Goal: Task Accomplishment & Management: Manage account settings

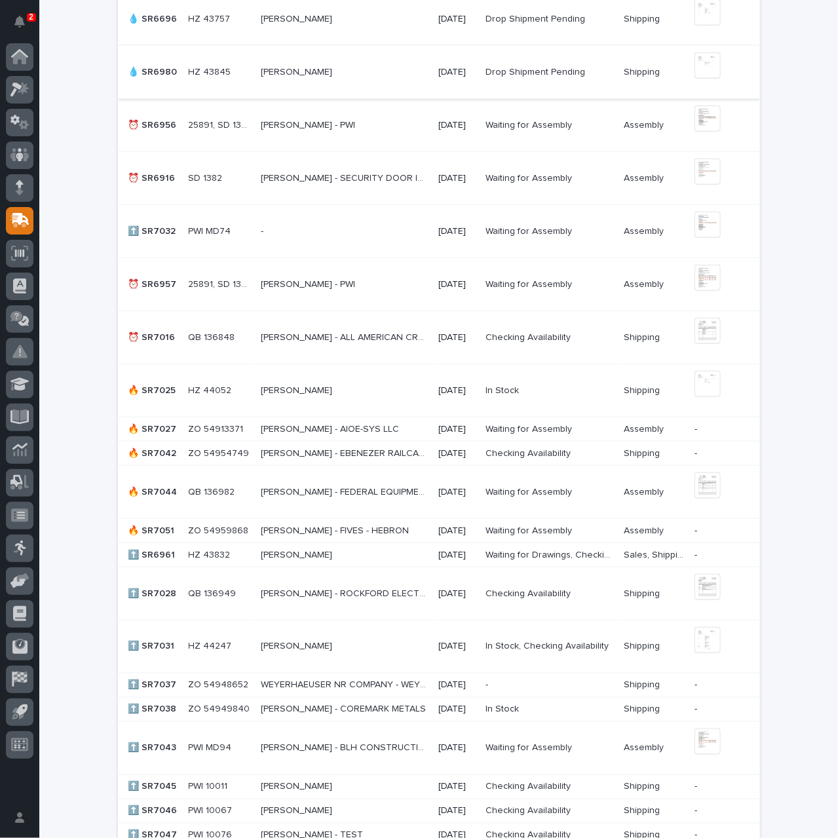
scroll to position [655, 0]
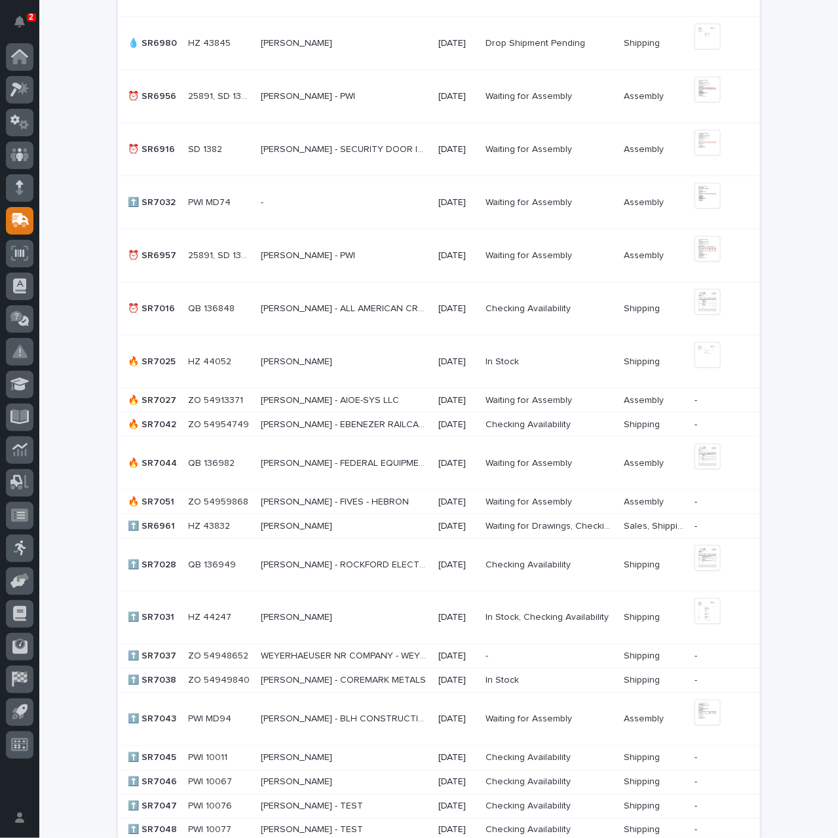
click at [381, 402] on p "[PERSON_NAME] - AIOE-SYS LLC" at bounding box center [331, 400] width 141 height 14
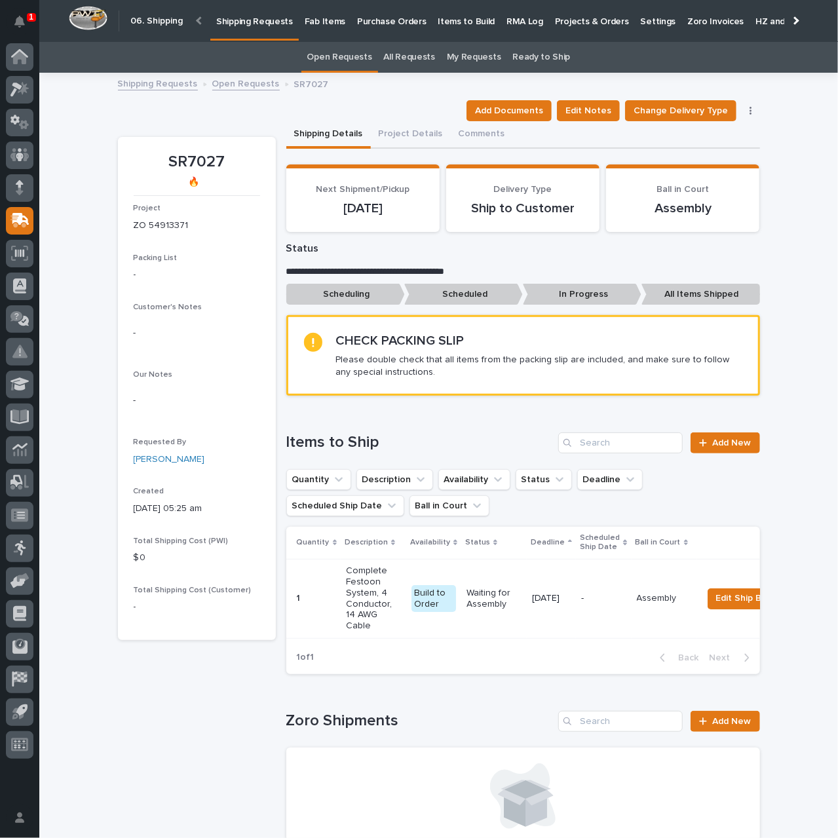
click at [225, 83] on link "Open Requests" at bounding box center [246, 82] width 68 height 15
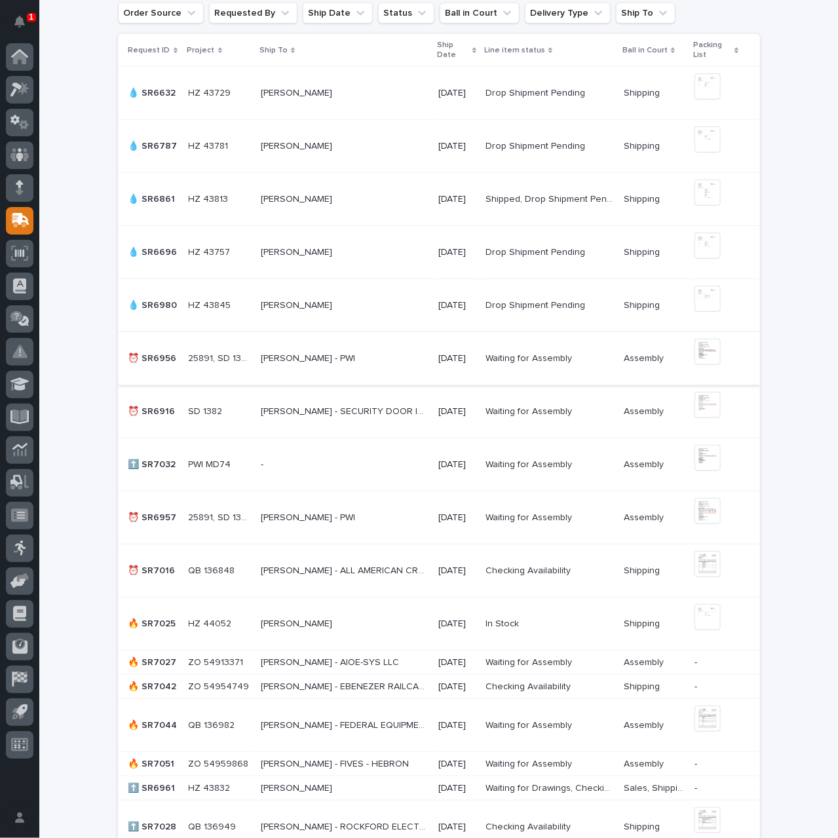
scroll to position [590, 0]
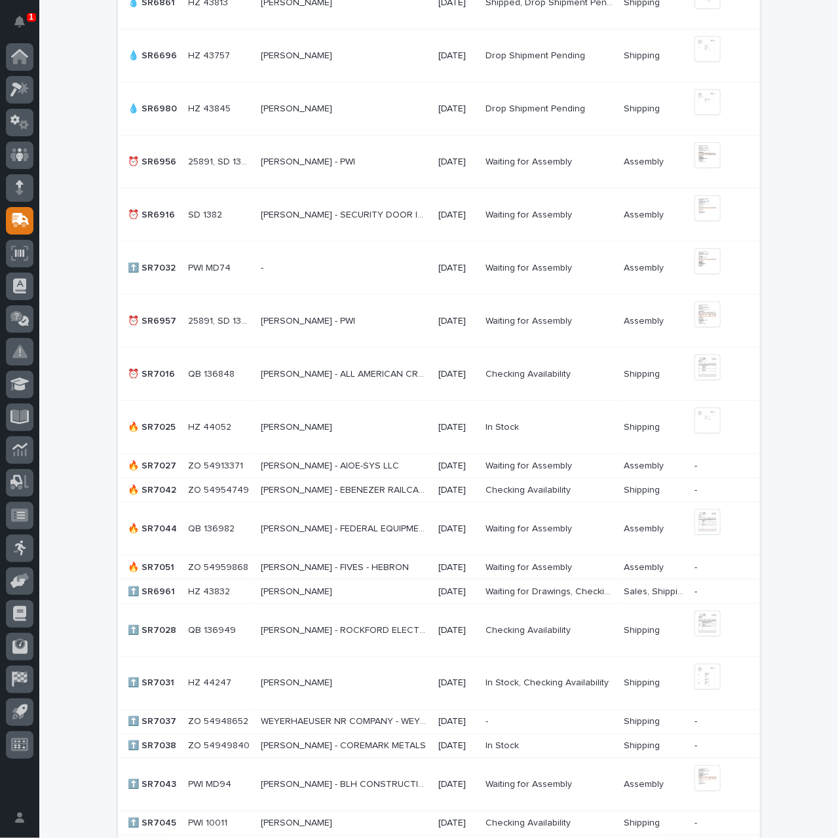
click at [368, 491] on p "[PERSON_NAME] - EBENEZER RAILCAR SERVICES" at bounding box center [346, 489] width 170 height 14
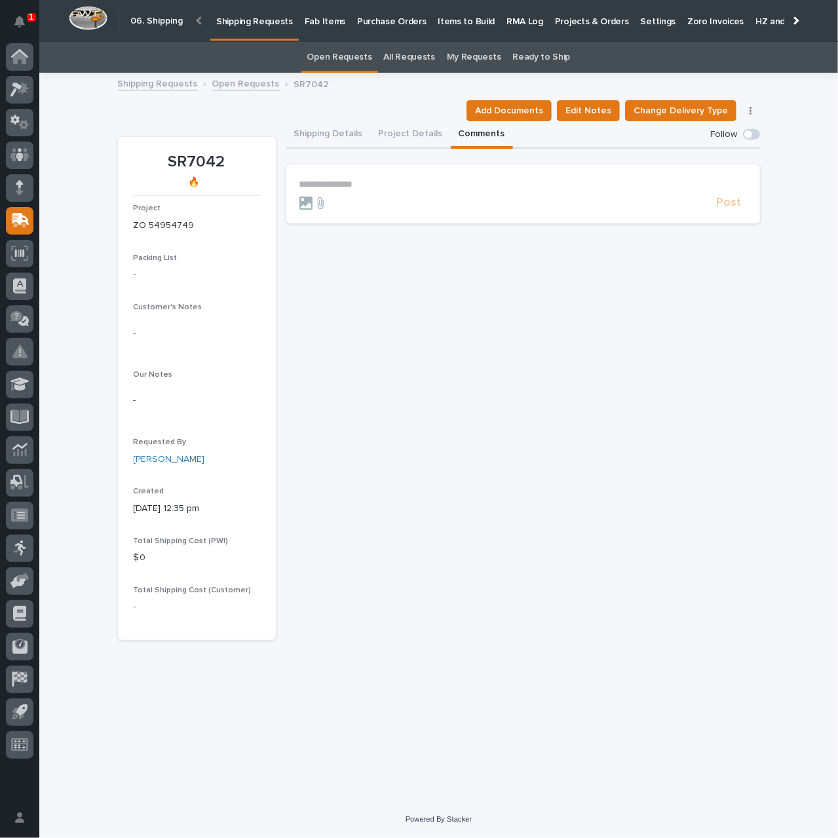
click at [462, 134] on button "Comments" at bounding box center [482, 135] width 62 height 28
click at [332, 180] on p "**********" at bounding box center [523, 184] width 448 height 11
click at [346, 203] on span "[PERSON_NAME]" at bounding box center [339, 203] width 73 height 9
click at [391, 189] on p "**********" at bounding box center [523, 185] width 448 height 13
click at [727, 213] on span "Post" at bounding box center [729, 208] width 25 height 15
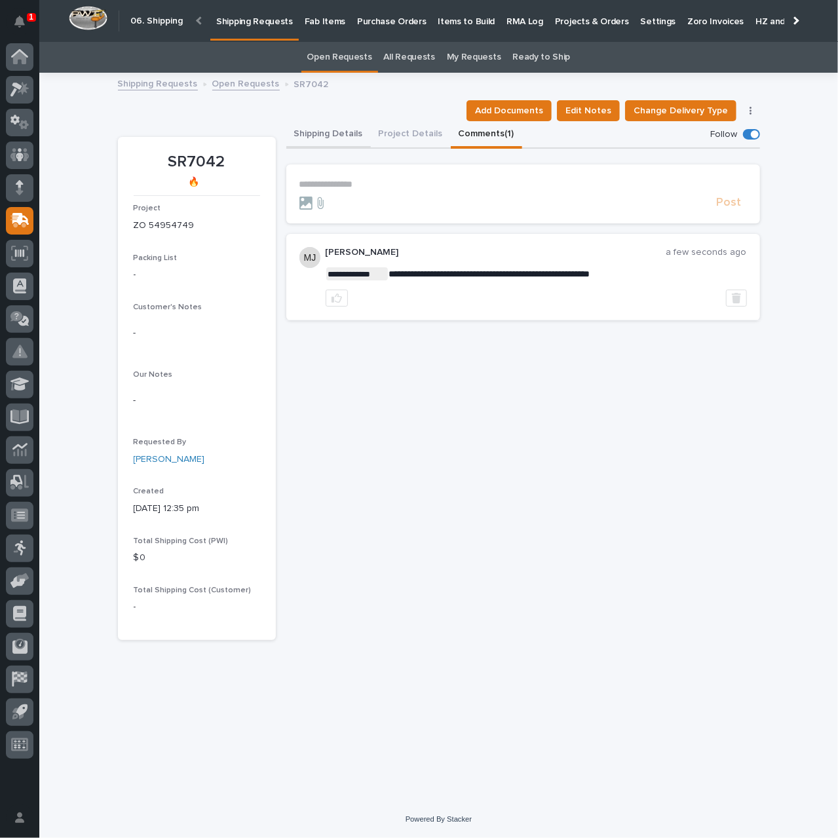
click at [317, 132] on button "Shipping Details" at bounding box center [328, 135] width 85 height 28
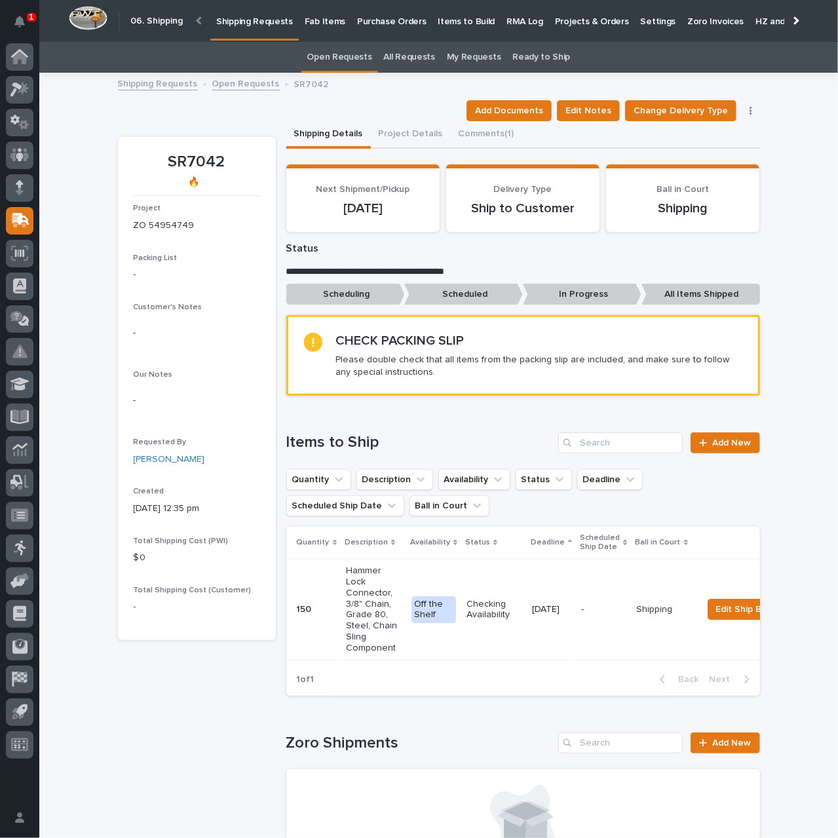
click at [256, 18] on p "Shipping Requests" at bounding box center [254, 14] width 77 height 28
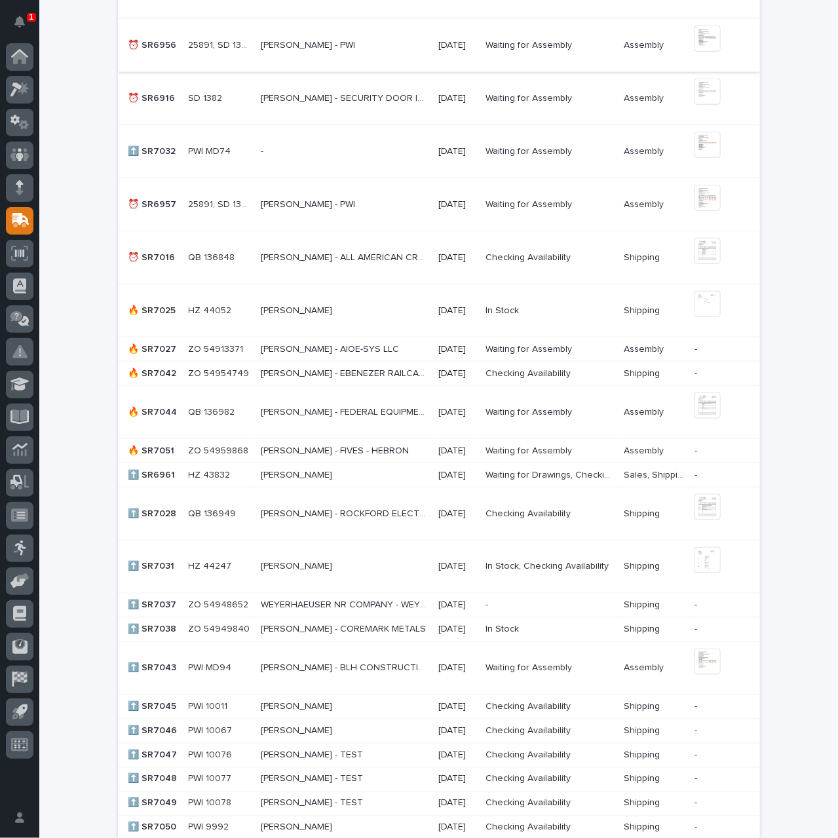
scroll to position [721, 0]
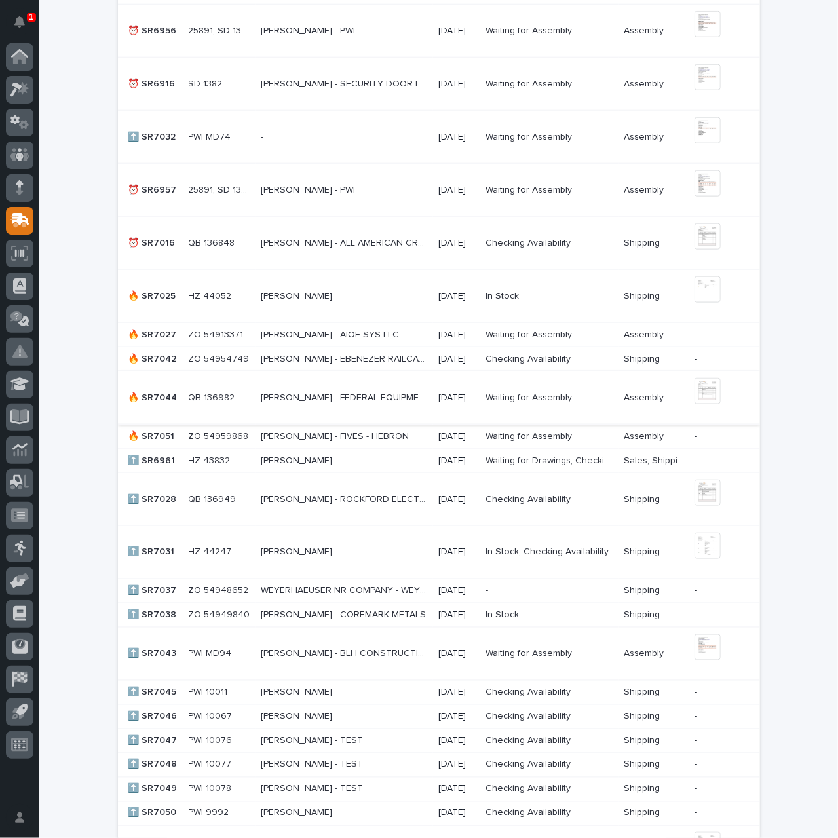
click at [700, 393] on img at bounding box center [708, 391] width 26 height 26
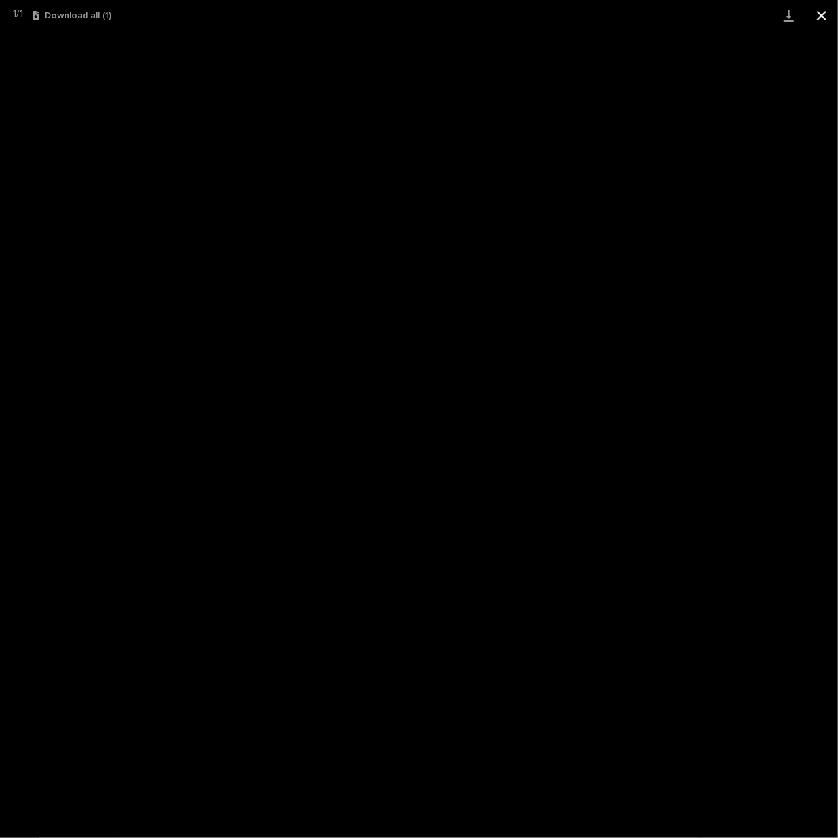
click at [819, 20] on button "Close gallery" at bounding box center [821, 15] width 33 height 31
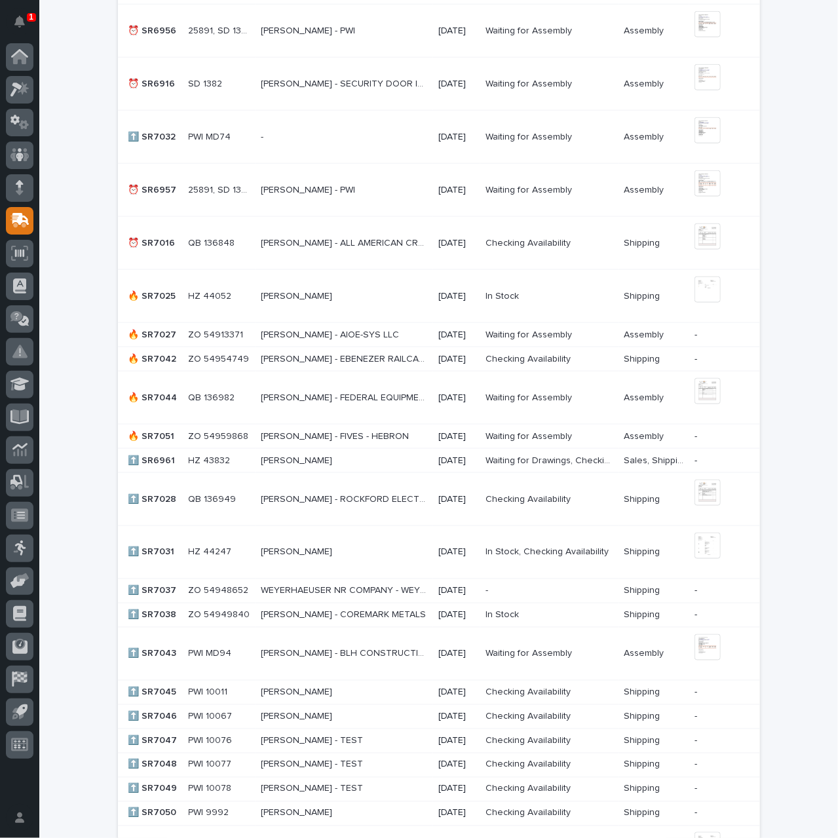
click at [438, 433] on p "[DATE]" at bounding box center [456, 436] width 36 height 11
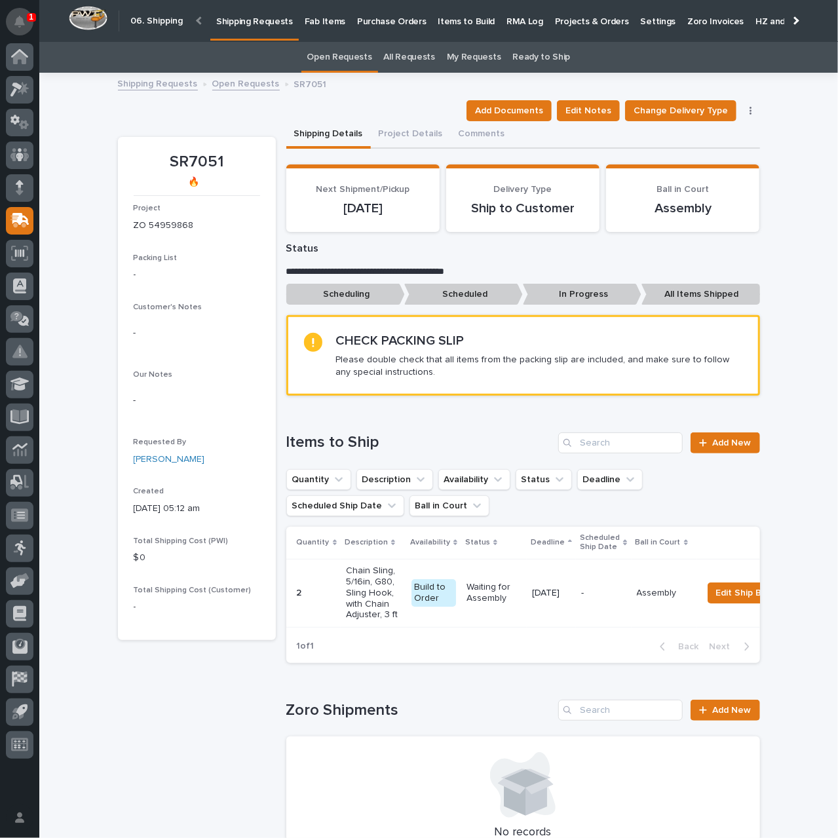
click at [24, 24] on icon "Notifications" at bounding box center [19, 22] width 10 height 12
click at [83, 349] on div "**********" at bounding box center [438, 650] width 799 height 1153
click at [267, 19] on p "Shipping Requests" at bounding box center [254, 14] width 77 height 28
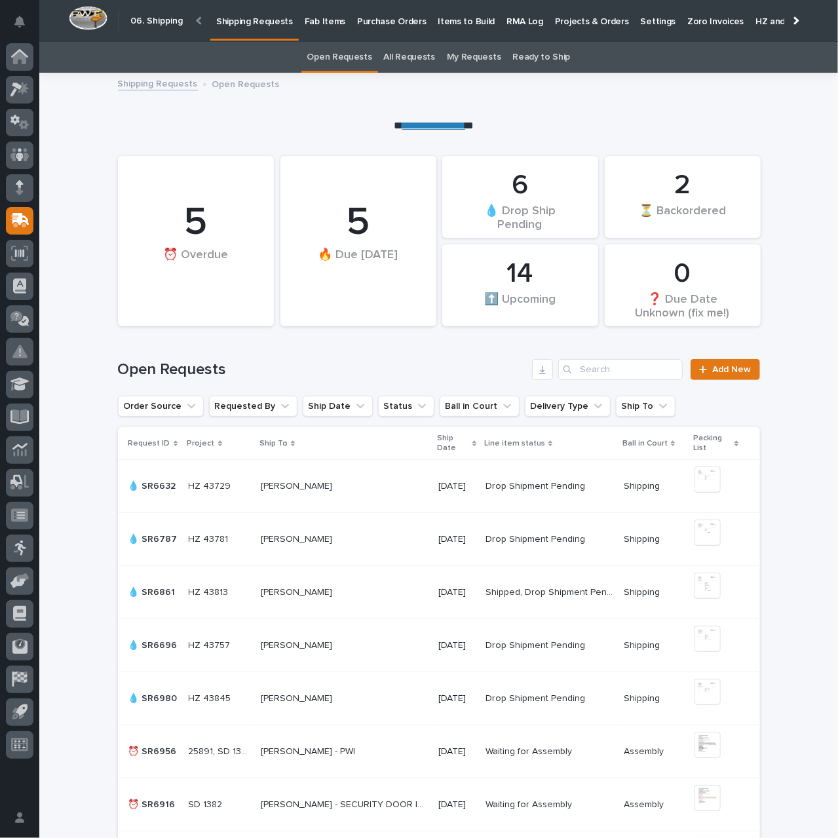
click at [253, 24] on p "Shipping Requests" at bounding box center [254, 14] width 77 height 28
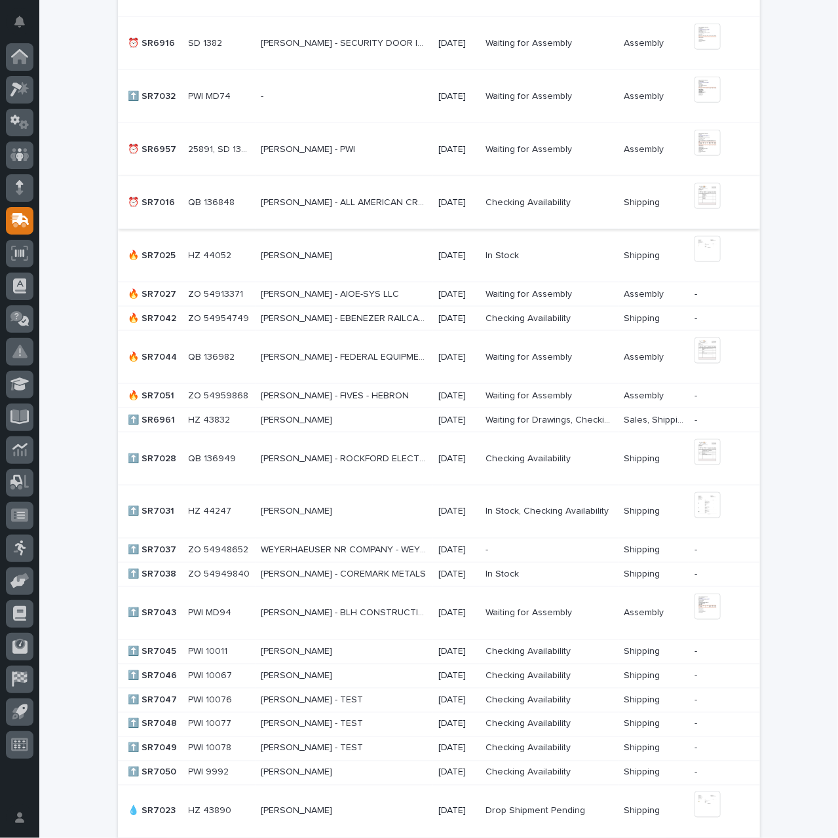
scroll to position [852, 0]
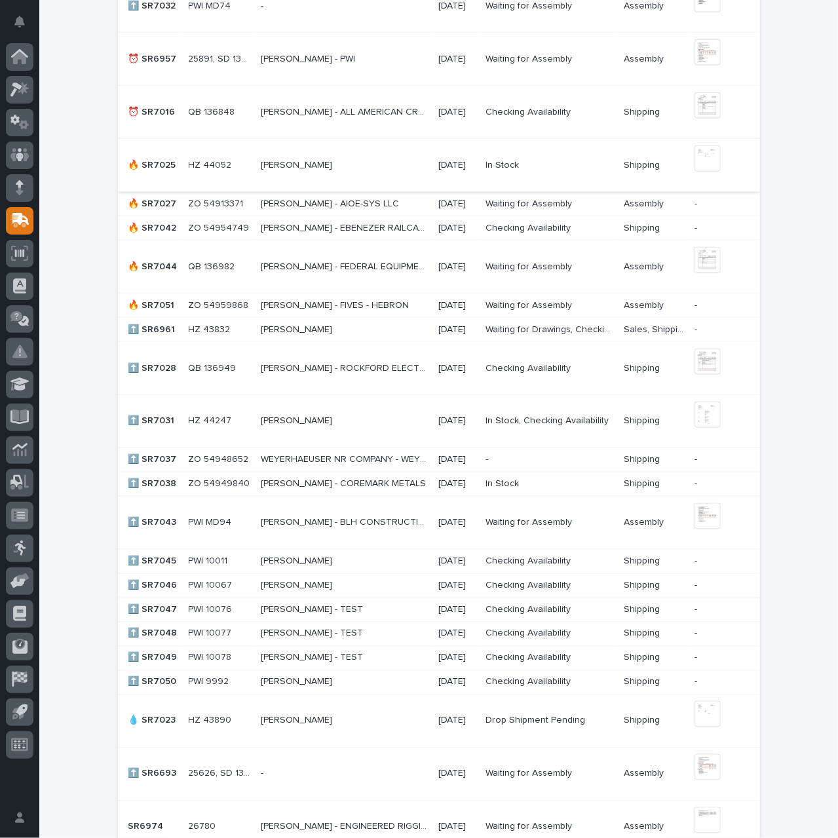
click at [702, 163] on img at bounding box center [708, 158] width 26 height 26
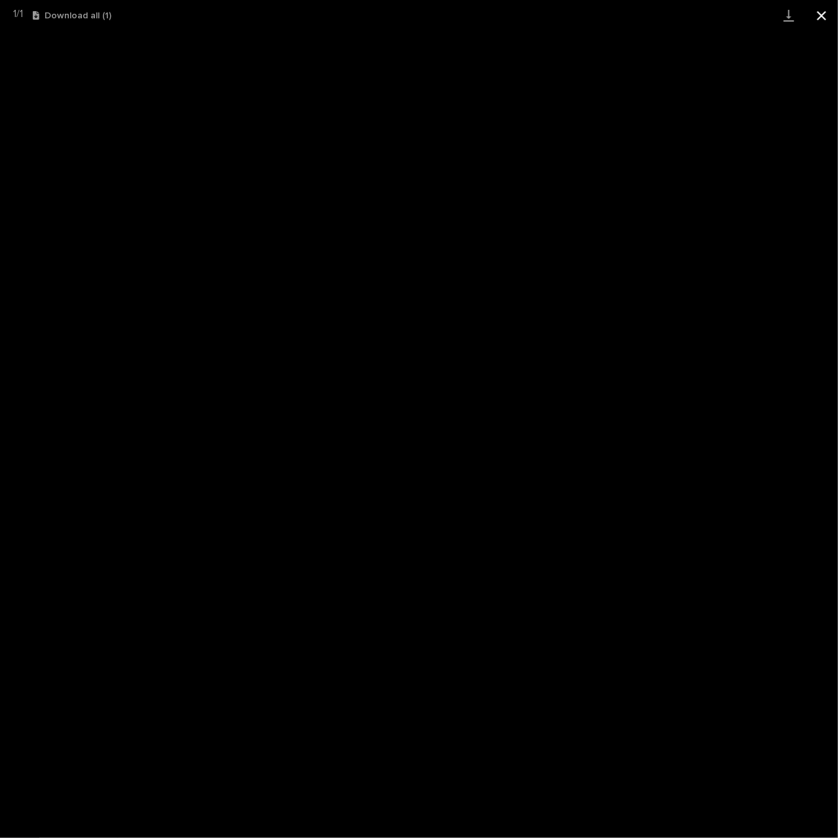
click at [819, 14] on button "Close gallery" at bounding box center [821, 15] width 33 height 31
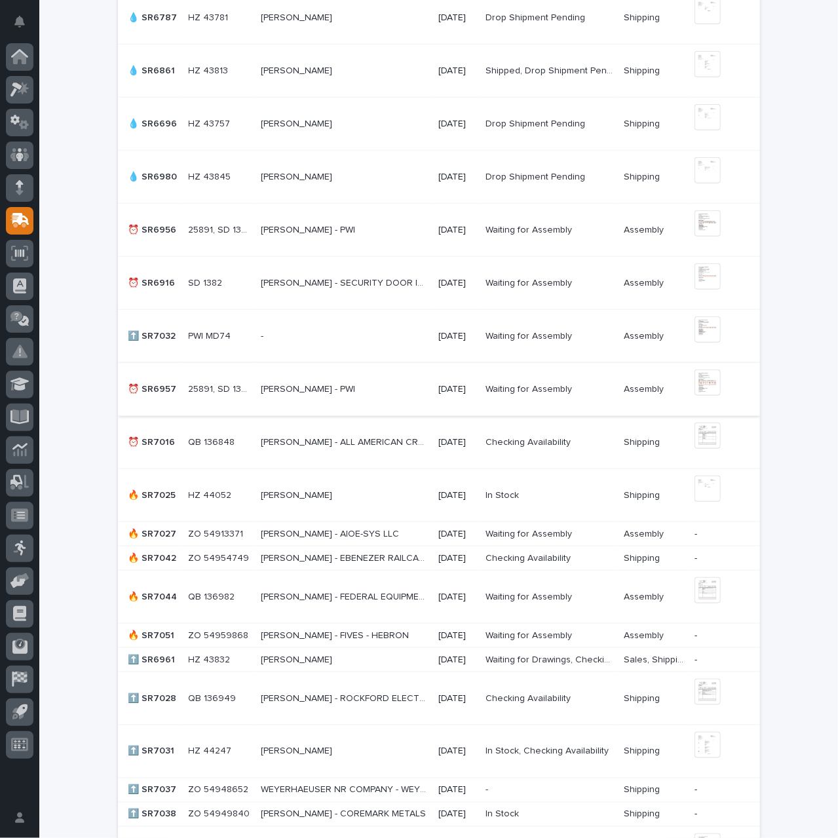
scroll to position [524, 0]
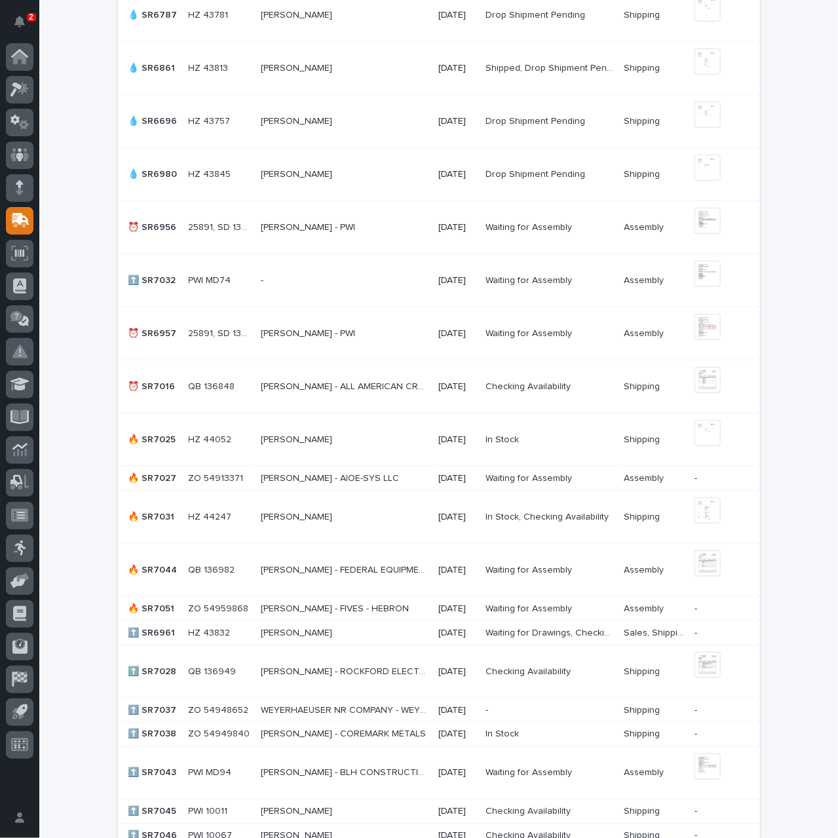
click at [348, 438] on p at bounding box center [345, 439] width 168 height 11
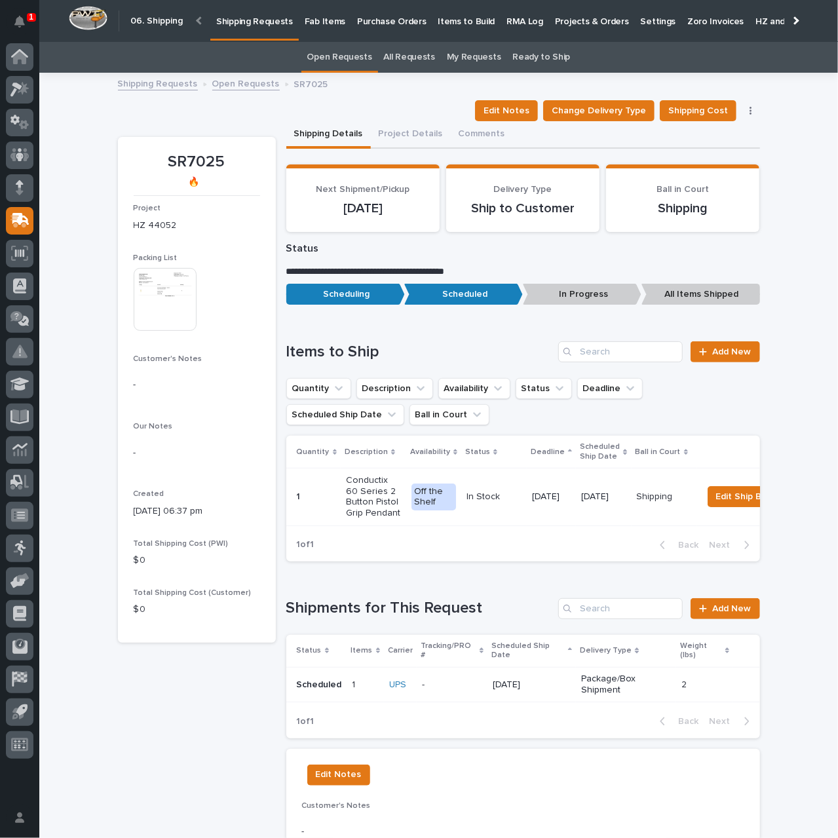
click at [186, 322] on img at bounding box center [165, 299] width 63 height 63
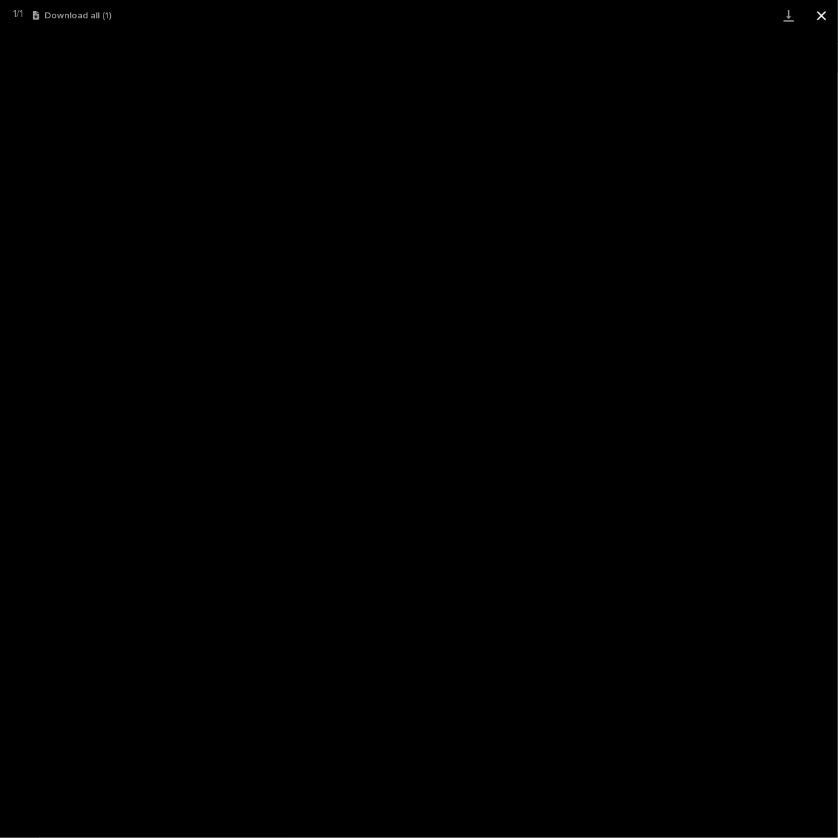
click at [825, 17] on button "Close gallery" at bounding box center [821, 15] width 33 height 31
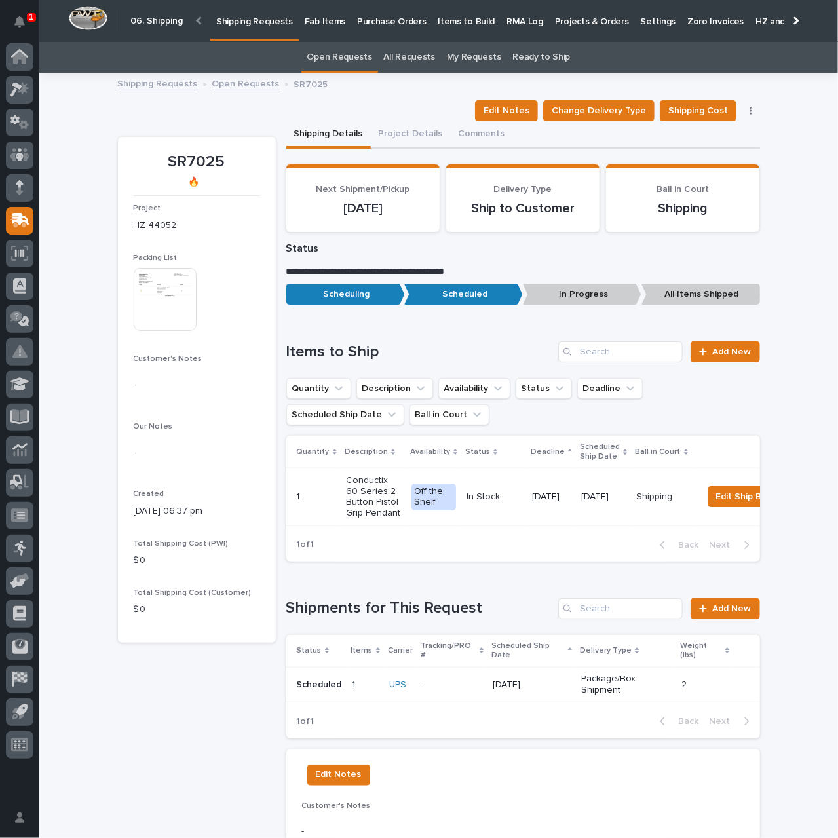
click at [591, 682] on p "Package/Box Shipment" at bounding box center [626, 685] width 90 height 22
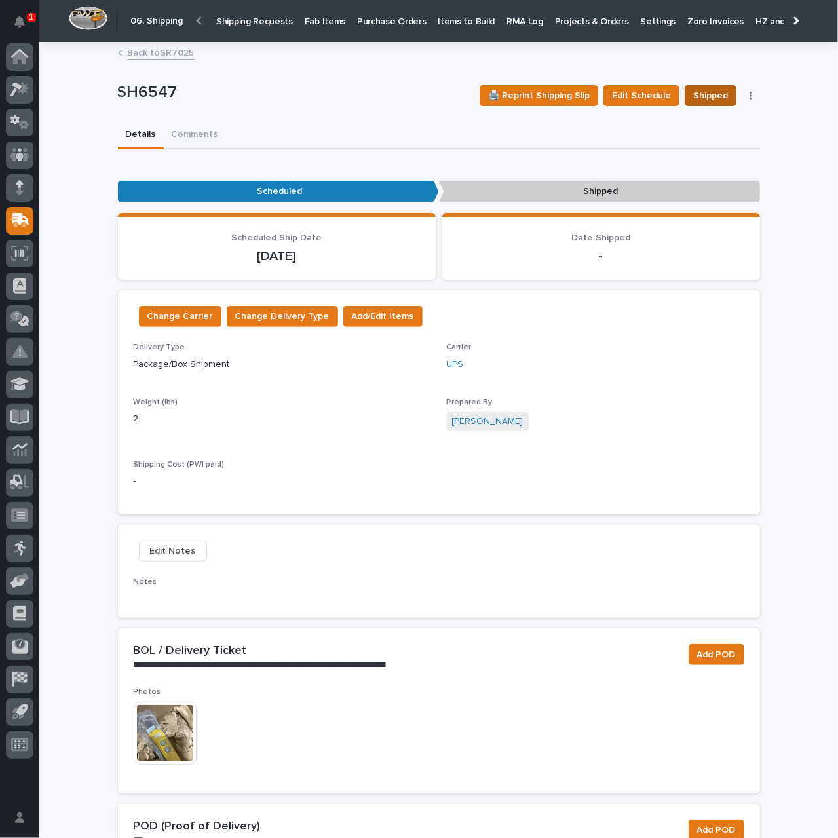
click at [706, 100] on span "Shipped" at bounding box center [710, 96] width 35 height 16
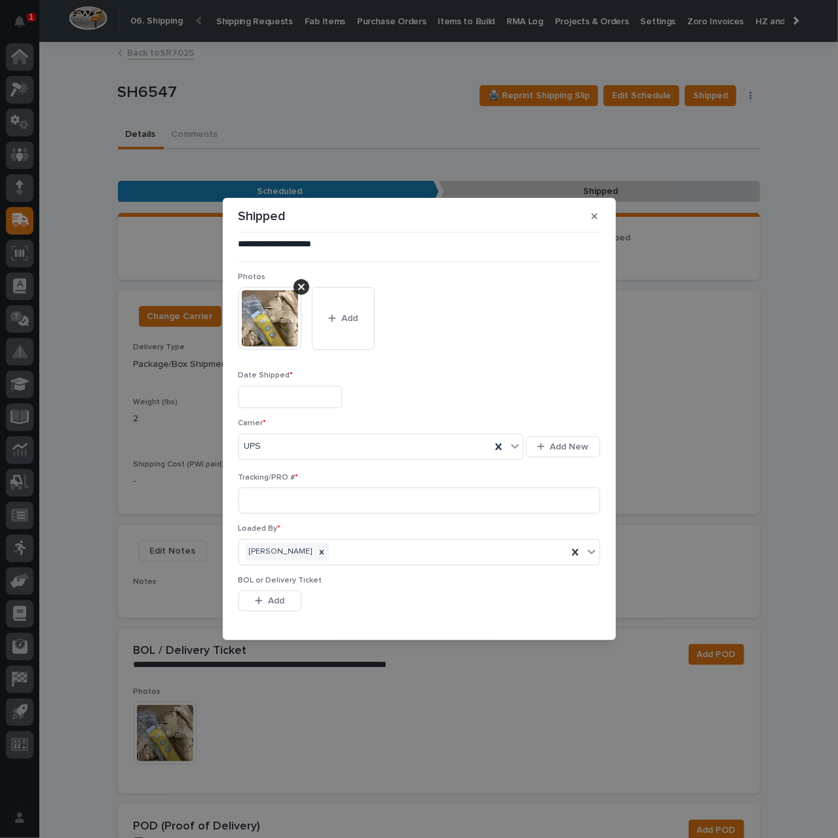
click at [300, 398] on input "text" at bounding box center [291, 397] width 104 height 23
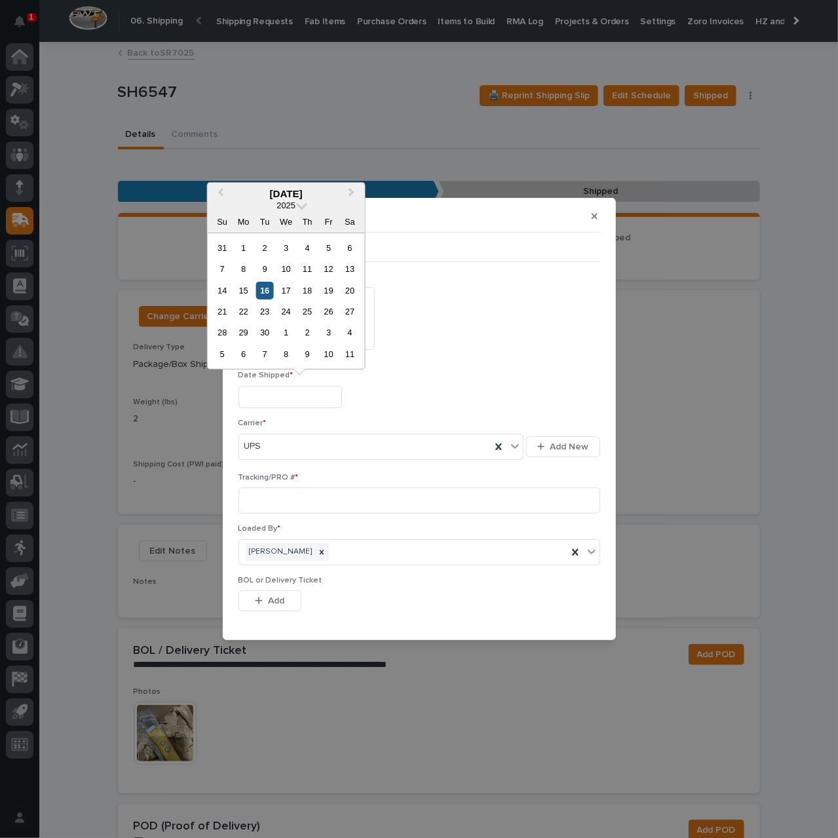
click at [269, 286] on div "16" at bounding box center [265, 291] width 18 height 18
type input "**********"
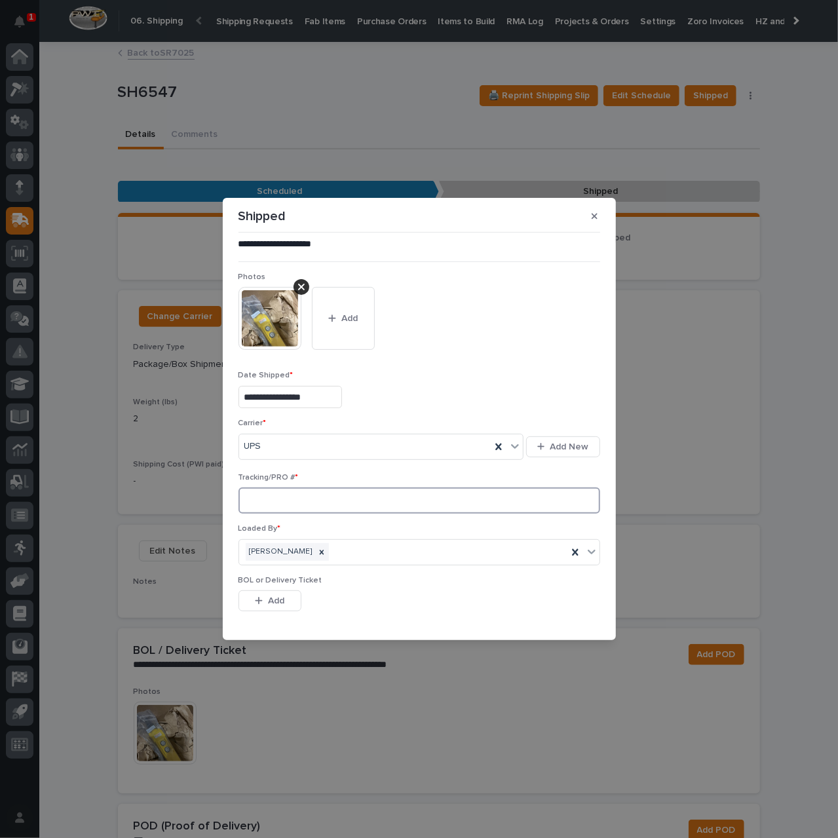
click at [294, 504] on input at bounding box center [420, 501] width 362 height 26
paste input "1Z55A9E80337428951"
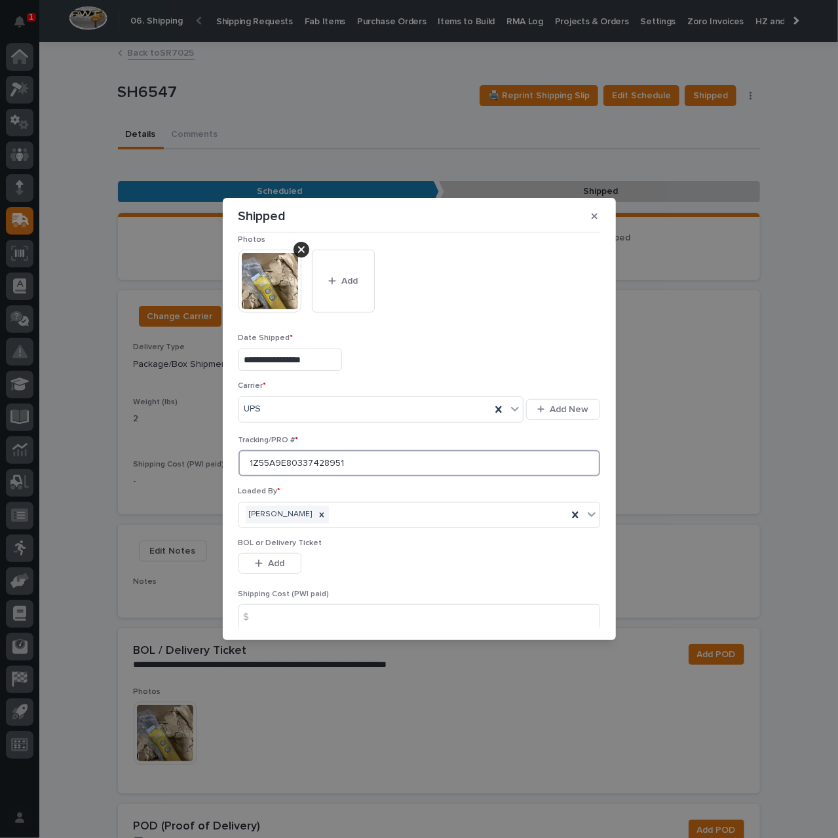
scroll to position [92, 0]
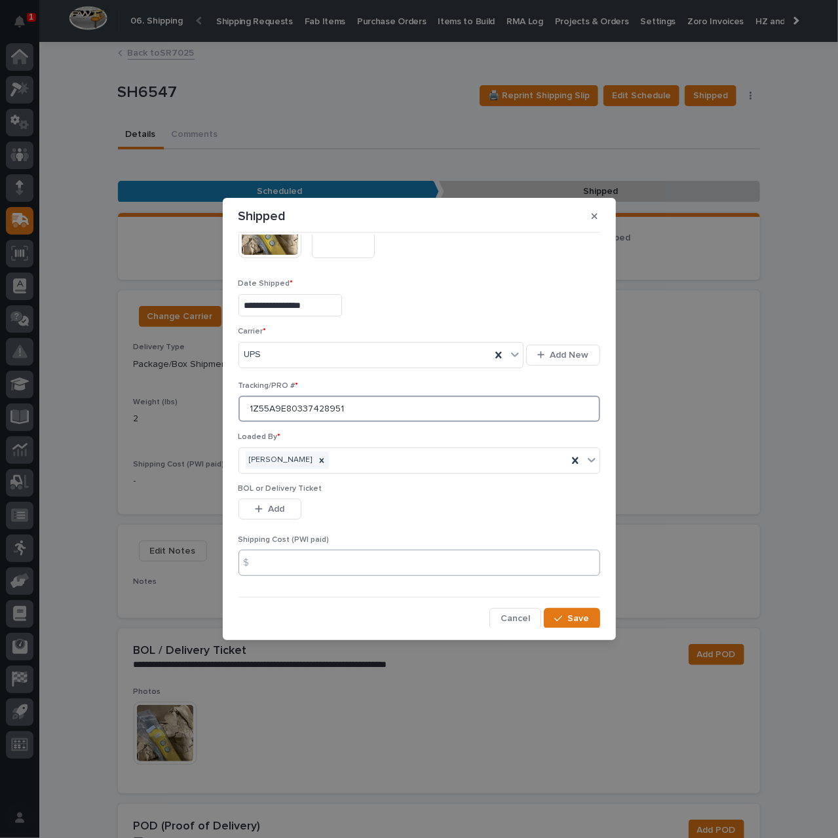
type input "1Z55A9E80337428951"
click at [339, 556] on input at bounding box center [420, 563] width 362 height 26
type input "10.18"
click at [572, 614] on span "Save" at bounding box center [579, 619] width 22 height 12
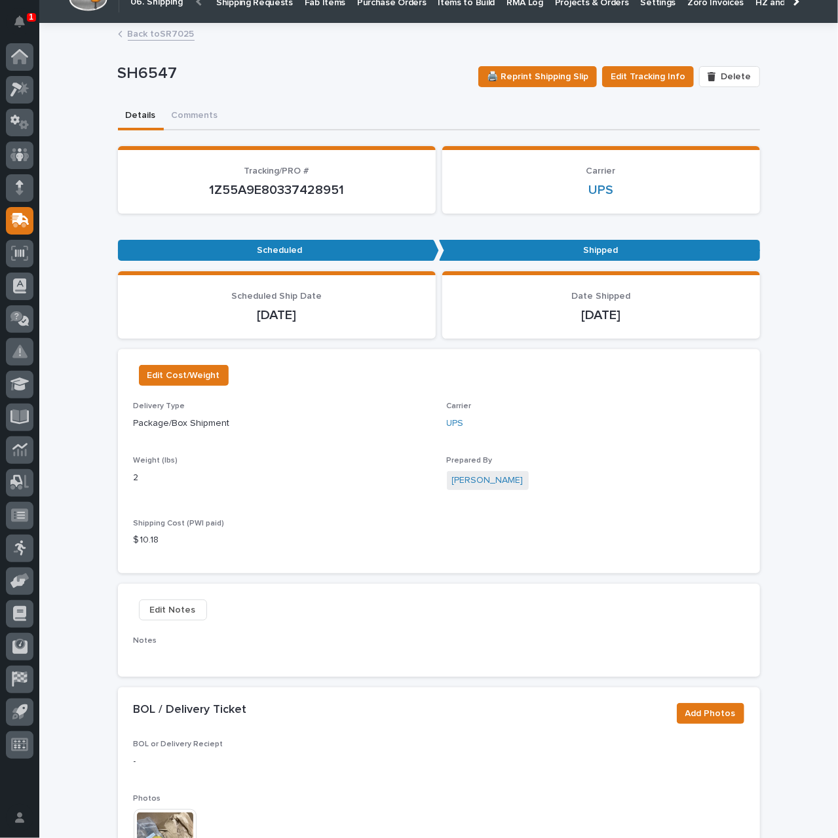
scroll to position [0, 0]
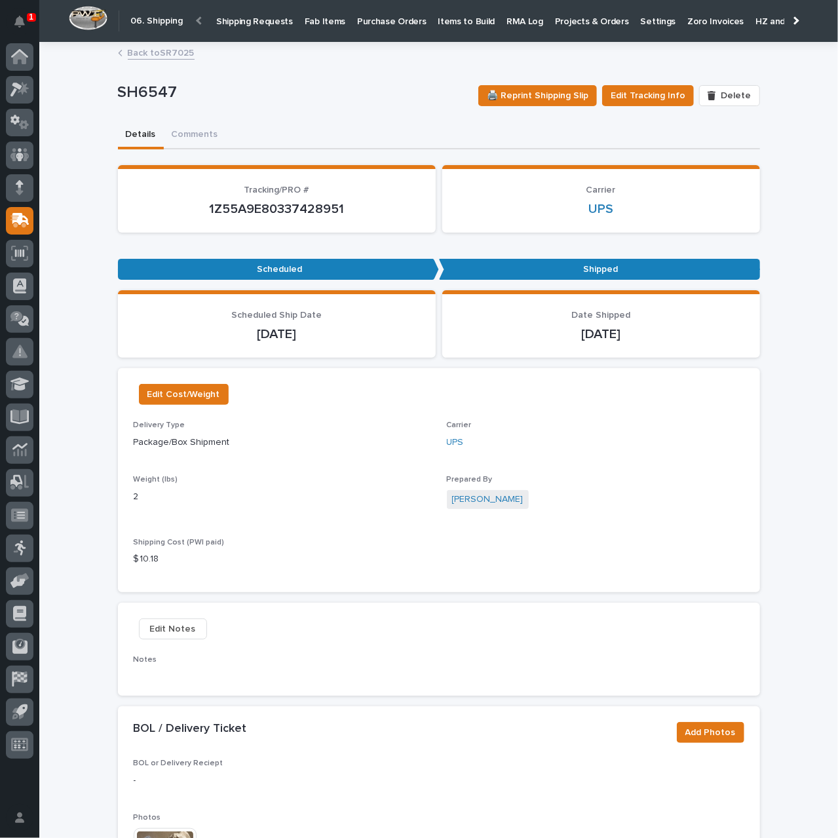
click at [244, 19] on p "Shipping Requests" at bounding box center [254, 14] width 77 height 28
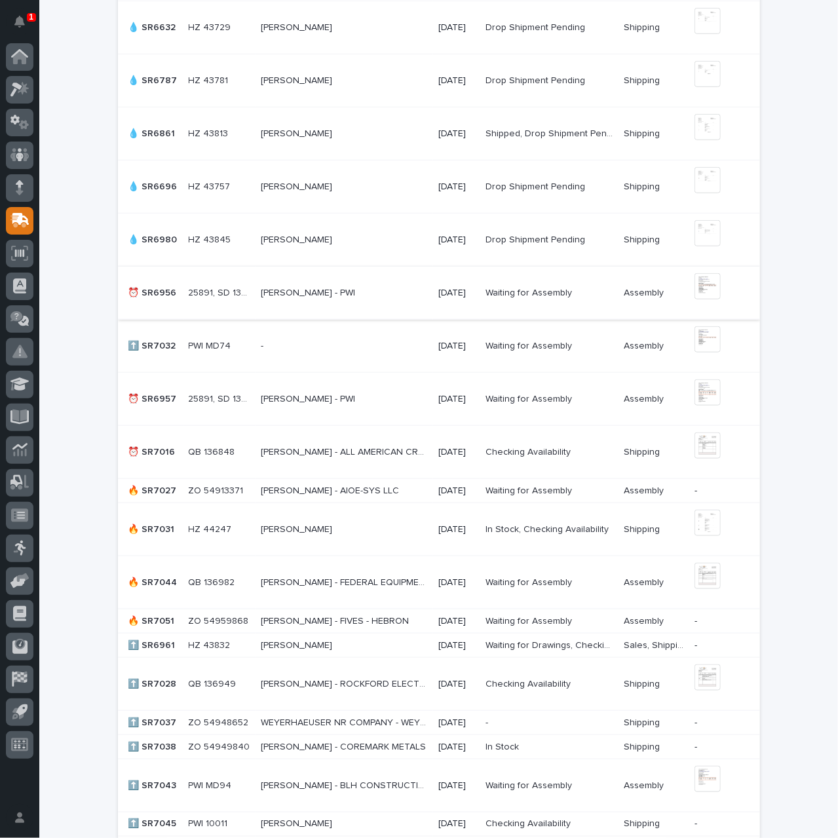
scroll to position [524, 0]
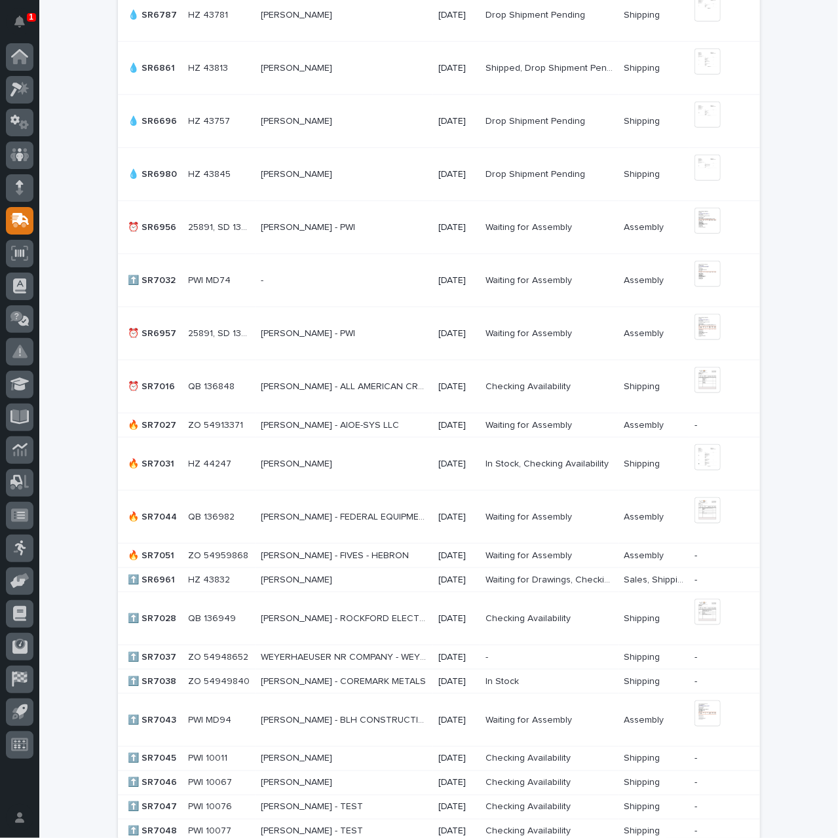
click at [349, 473] on td "[PERSON_NAME] [PERSON_NAME]" at bounding box center [345, 464] width 178 height 53
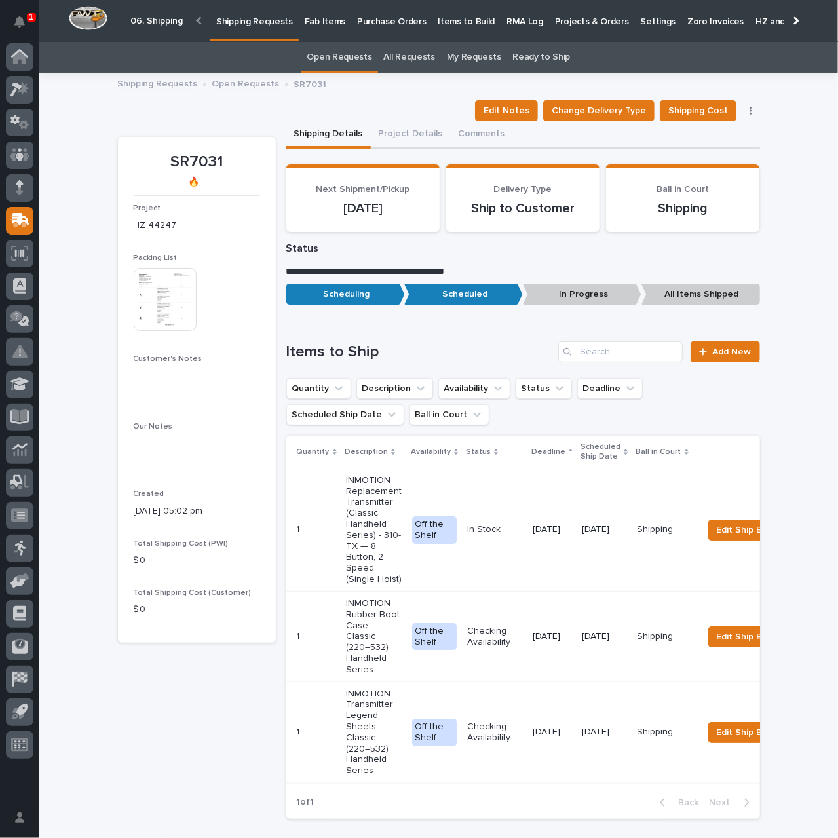
click at [176, 303] on img at bounding box center [165, 299] width 63 height 63
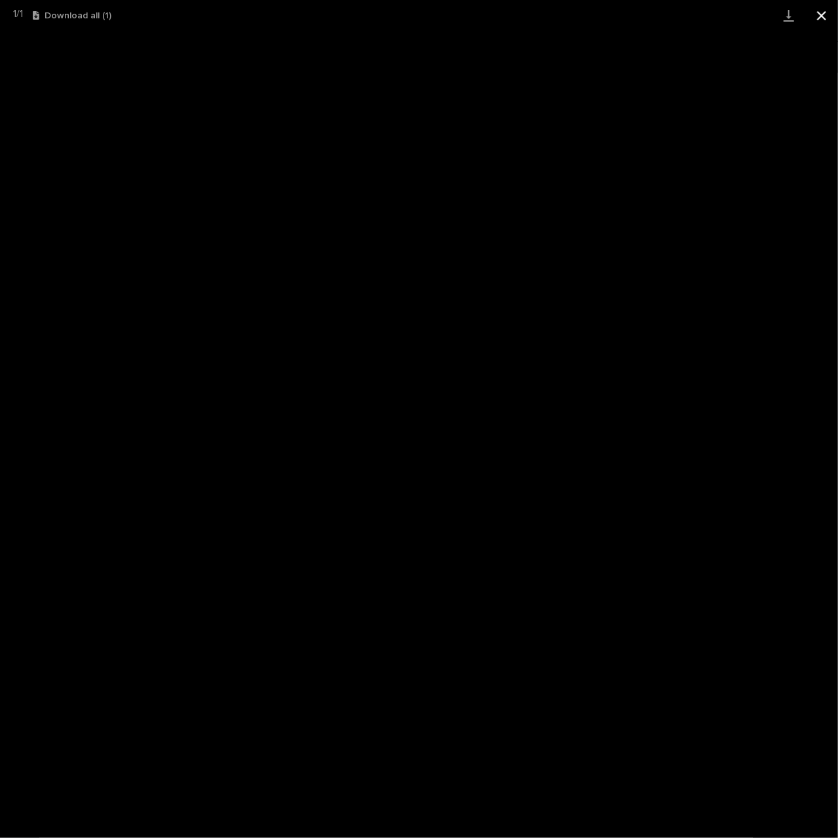
click at [821, 15] on button "Close gallery" at bounding box center [821, 15] width 33 height 31
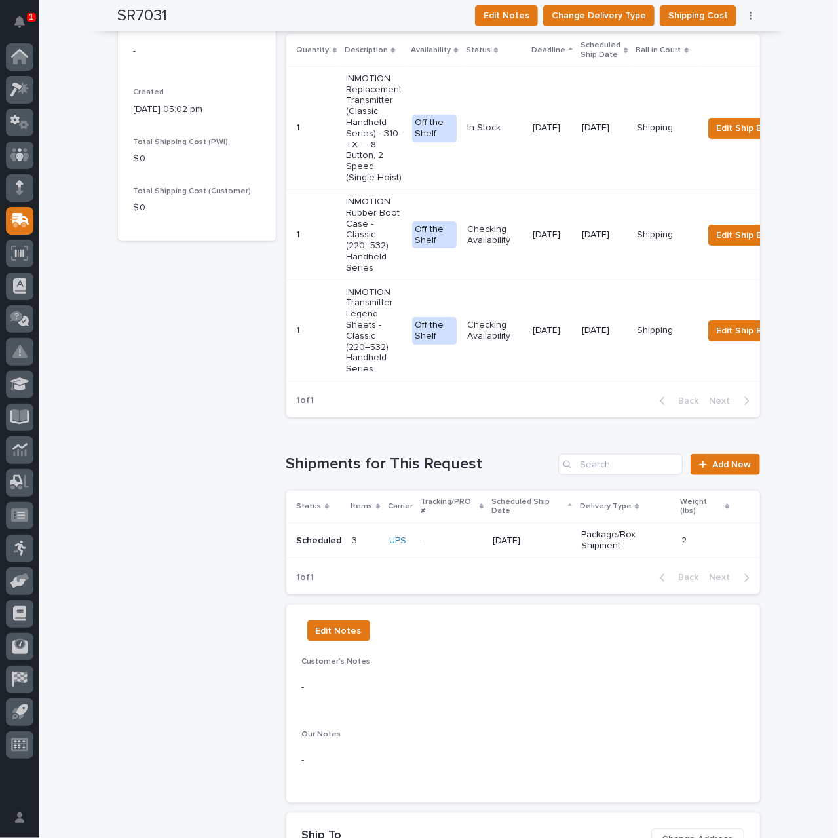
scroll to position [459, 0]
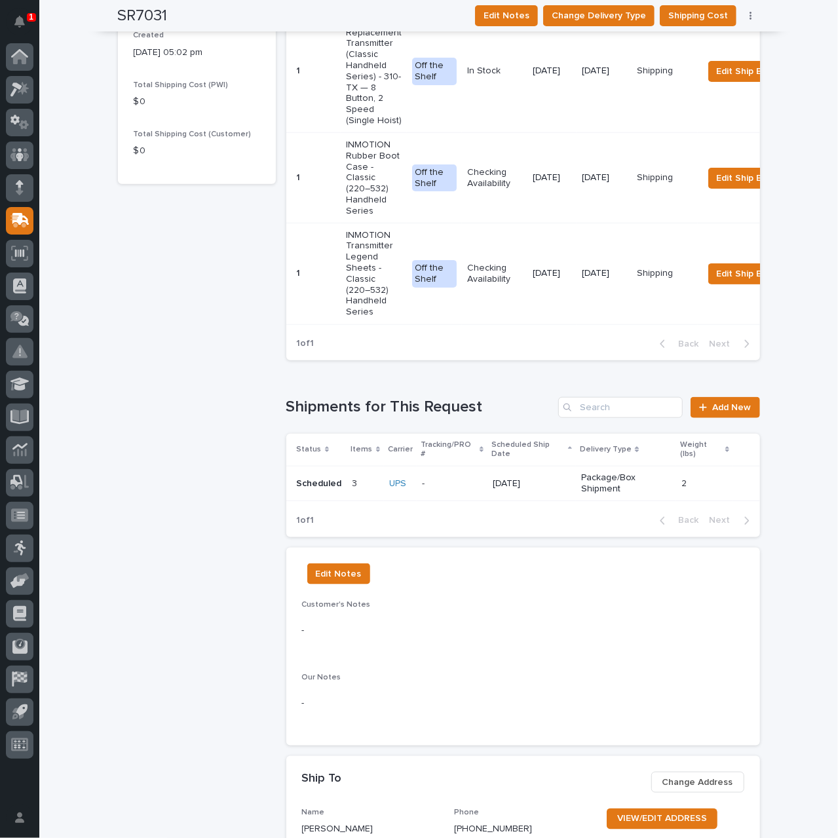
click at [607, 476] on p "Package/Box Shipment" at bounding box center [626, 484] width 90 height 22
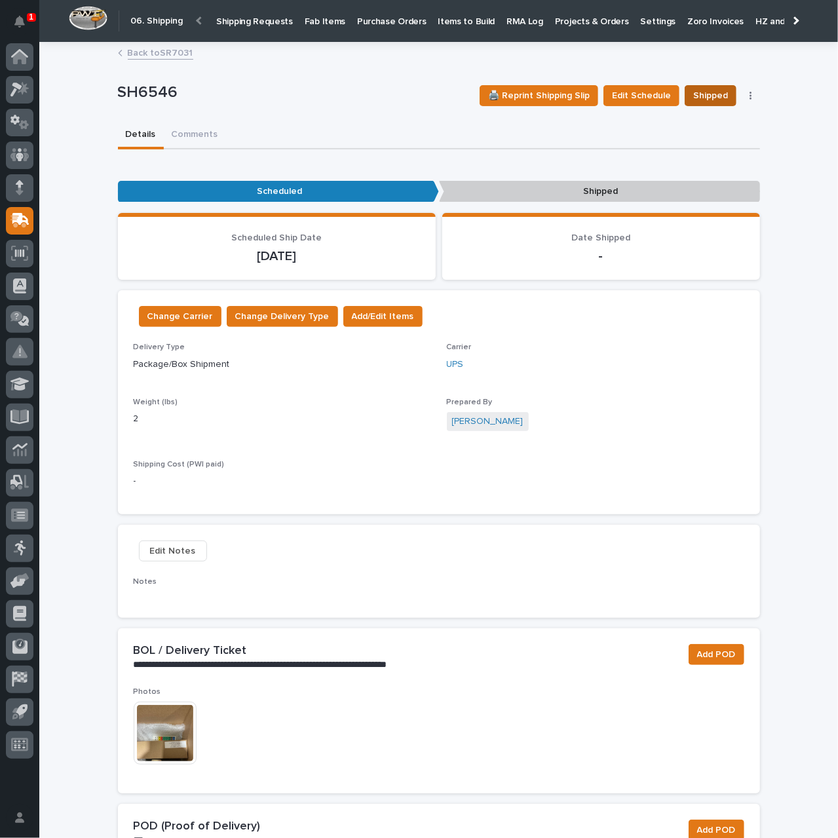
click at [708, 98] on span "Shipped" at bounding box center [710, 96] width 35 height 16
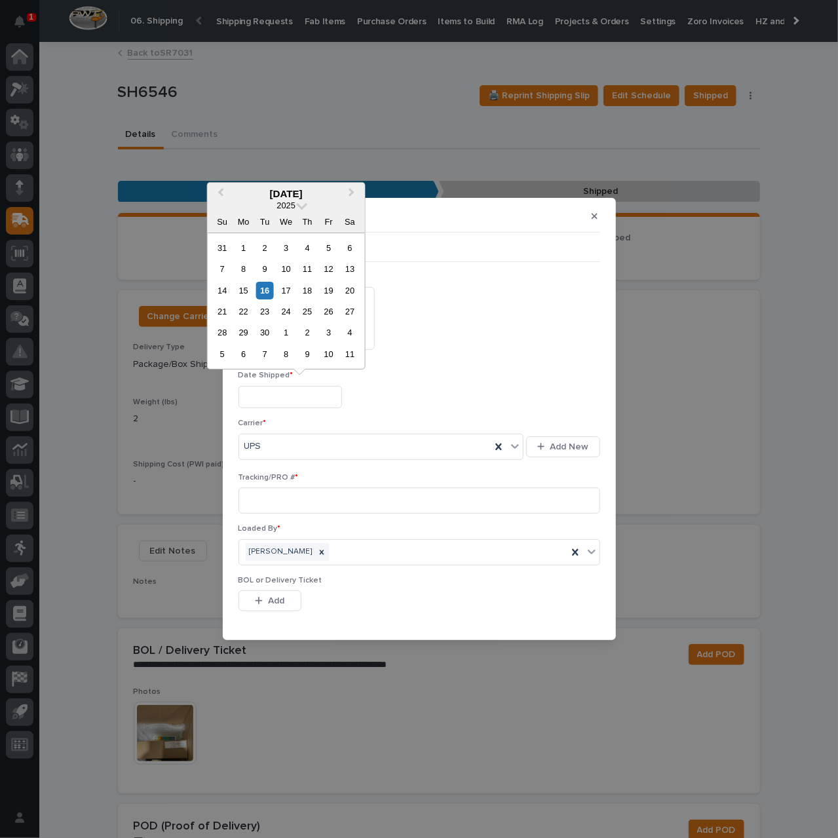
click at [317, 400] on input "text" at bounding box center [291, 397] width 104 height 23
click at [260, 290] on div "16" at bounding box center [265, 291] width 18 height 18
type input "**********"
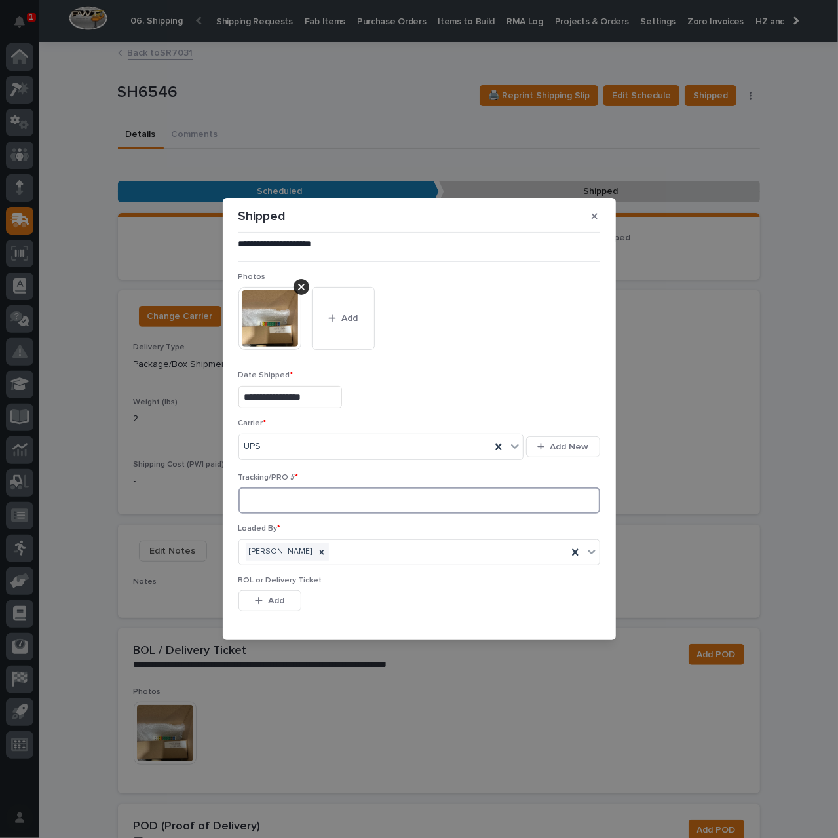
click at [311, 501] on input at bounding box center [420, 501] width 362 height 26
paste input "1Z55A9E80328904766"
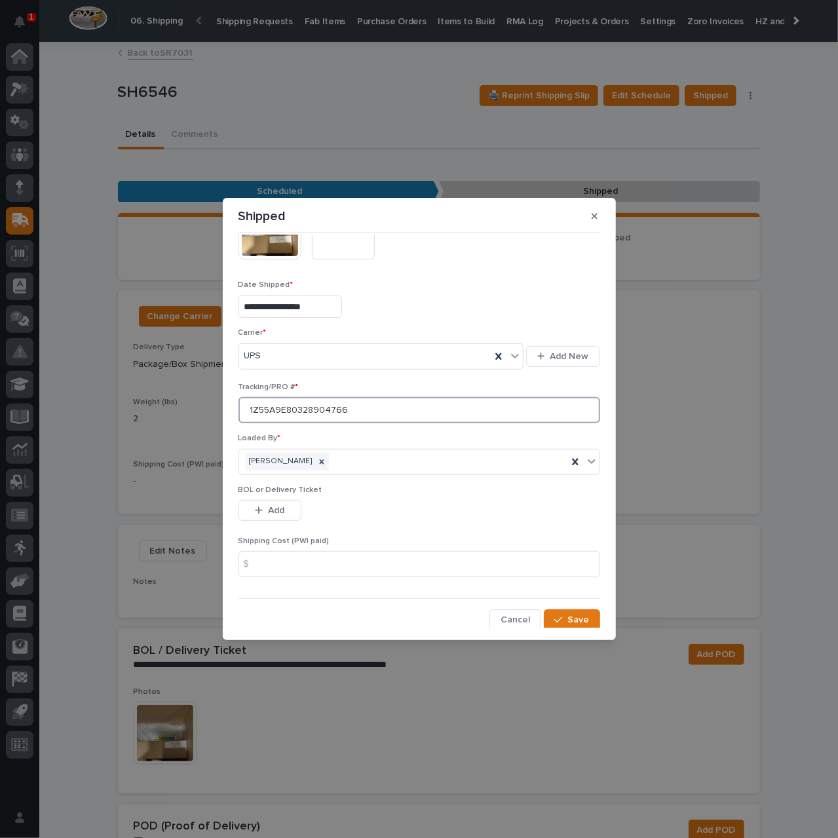
scroll to position [92, 0]
type input "1Z55A9E80328904766"
click at [335, 560] on input at bounding box center [420, 563] width 362 height 26
type input "10.18"
click at [573, 614] on span "Save" at bounding box center [579, 619] width 22 height 12
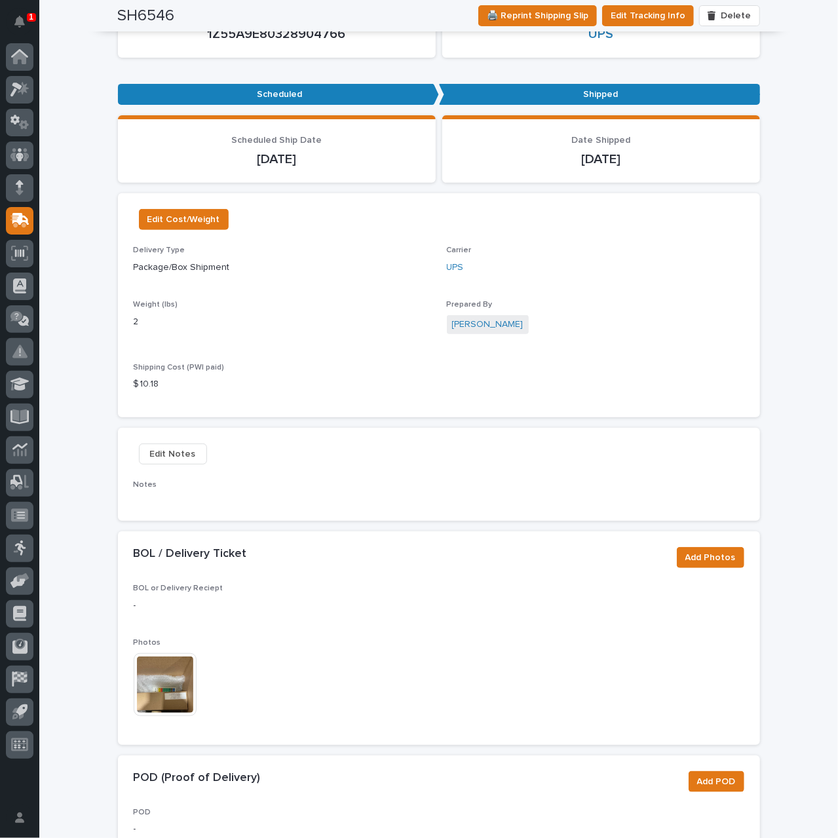
scroll to position [0, 0]
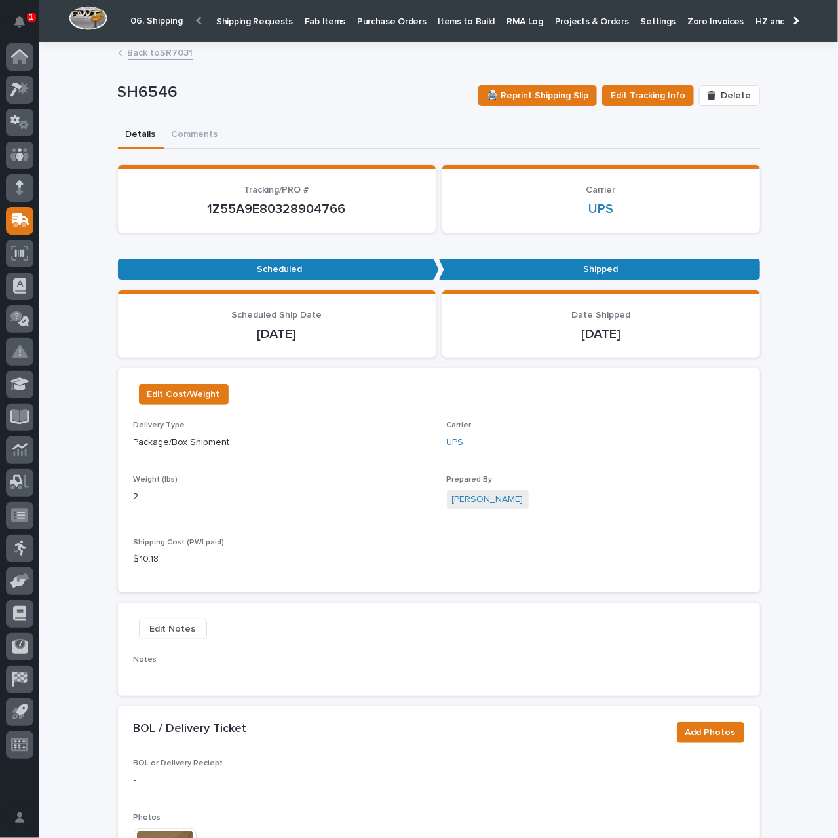
click at [255, 17] on p "Shipping Requests" at bounding box center [254, 14] width 77 height 28
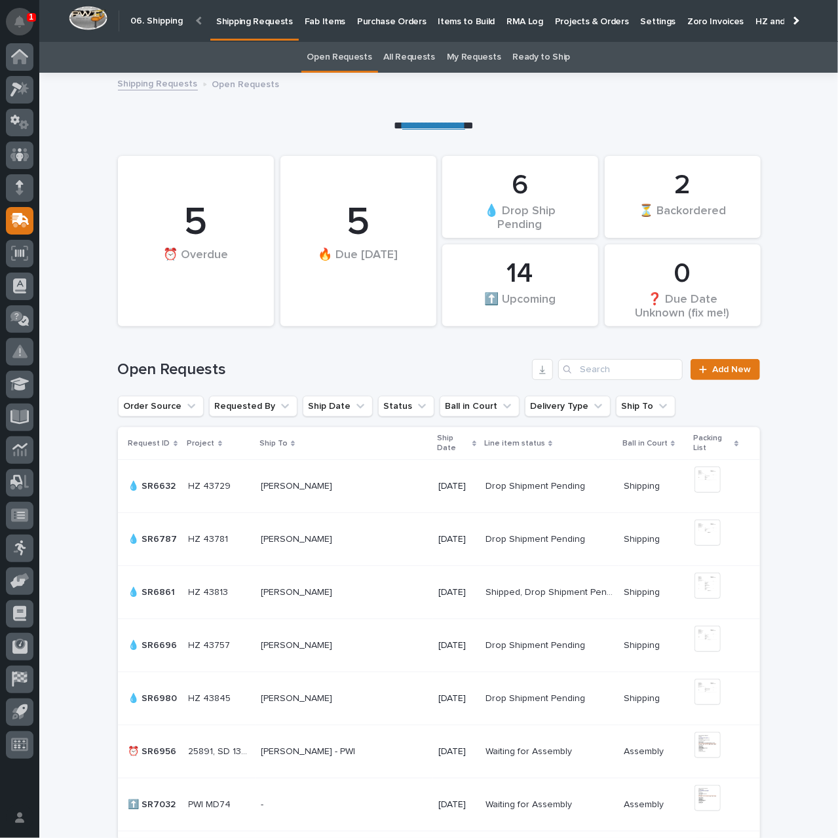
click at [24, 24] on icon "Notifications" at bounding box center [19, 22] width 10 height 12
click at [332, 95] on div "**********" at bounding box center [438, 103] width 799 height 60
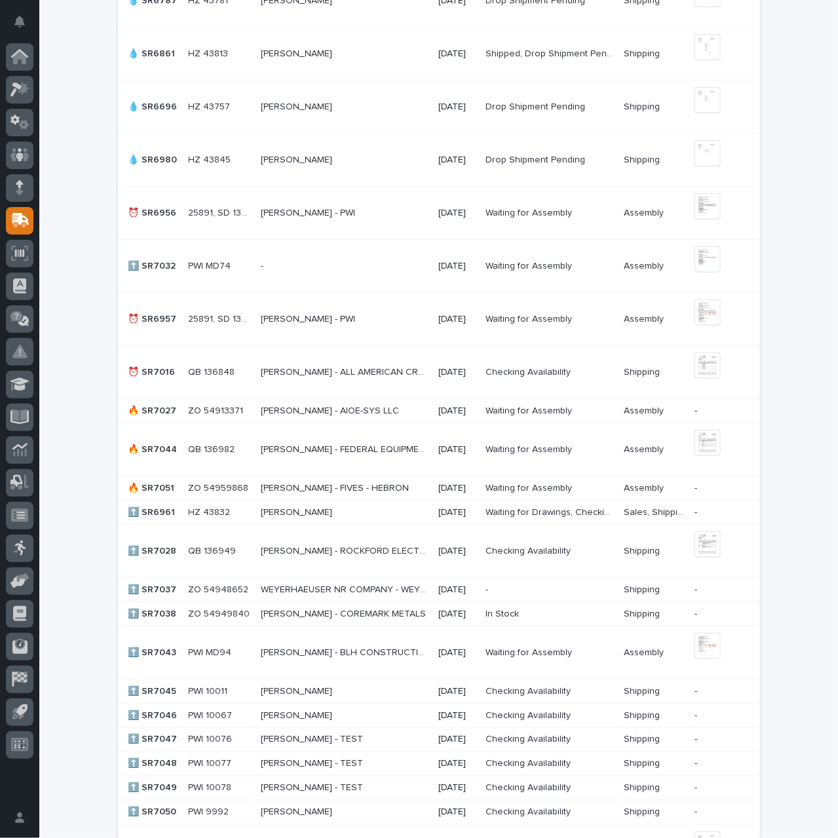
scroll to position [524, 0]
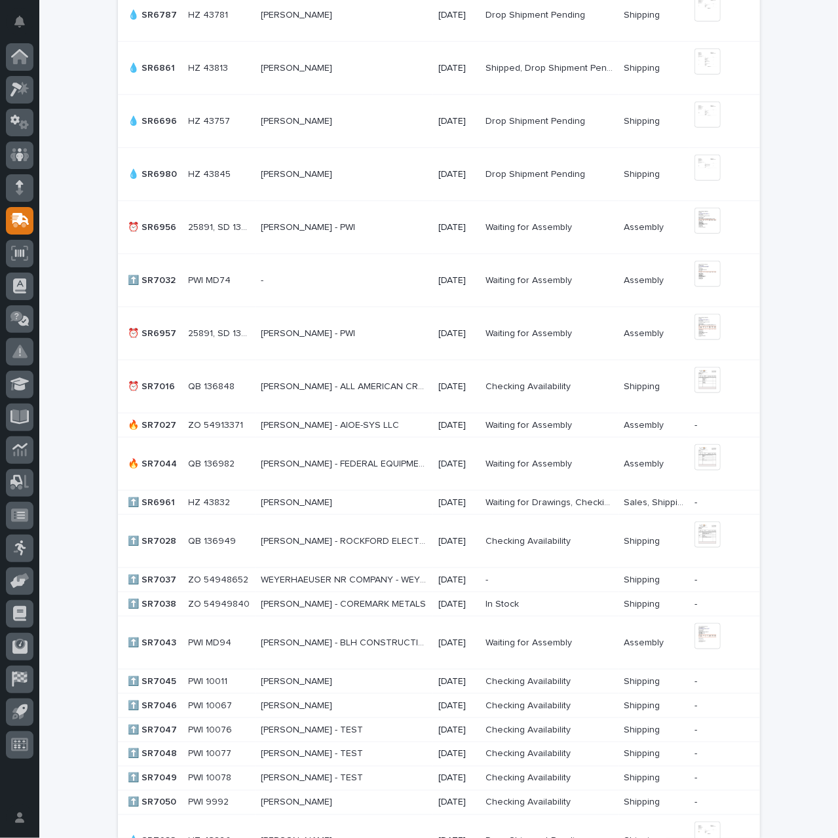
click at [343, 421] on p "[PERSON_NAME] - AIOE-SYS LLC" at bounding box center [331, 424] width 141 height 14
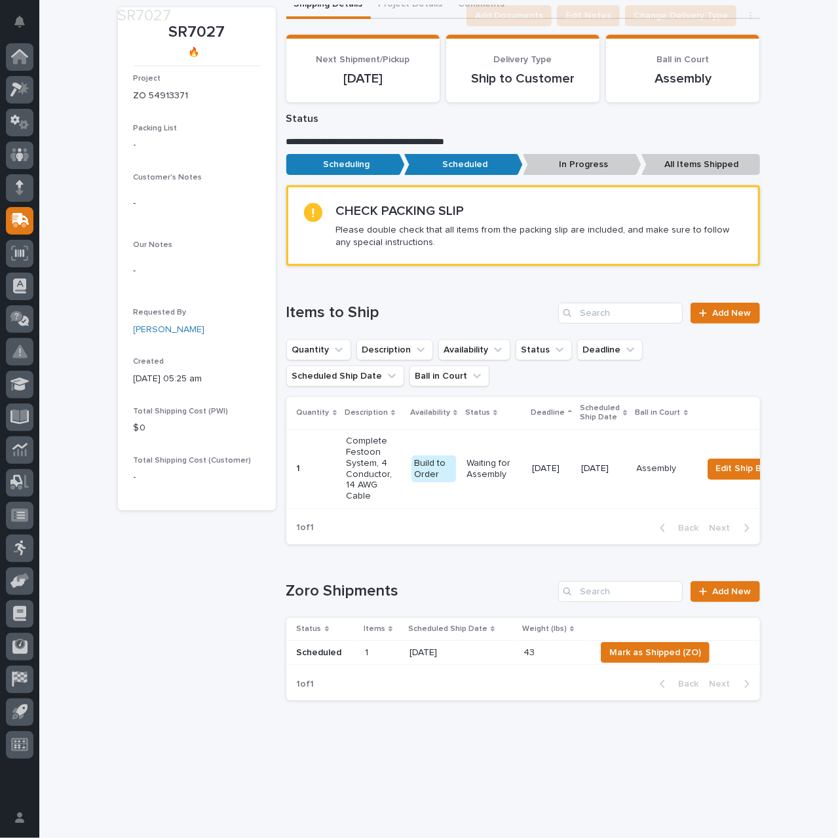
scroll to position [131, 0]
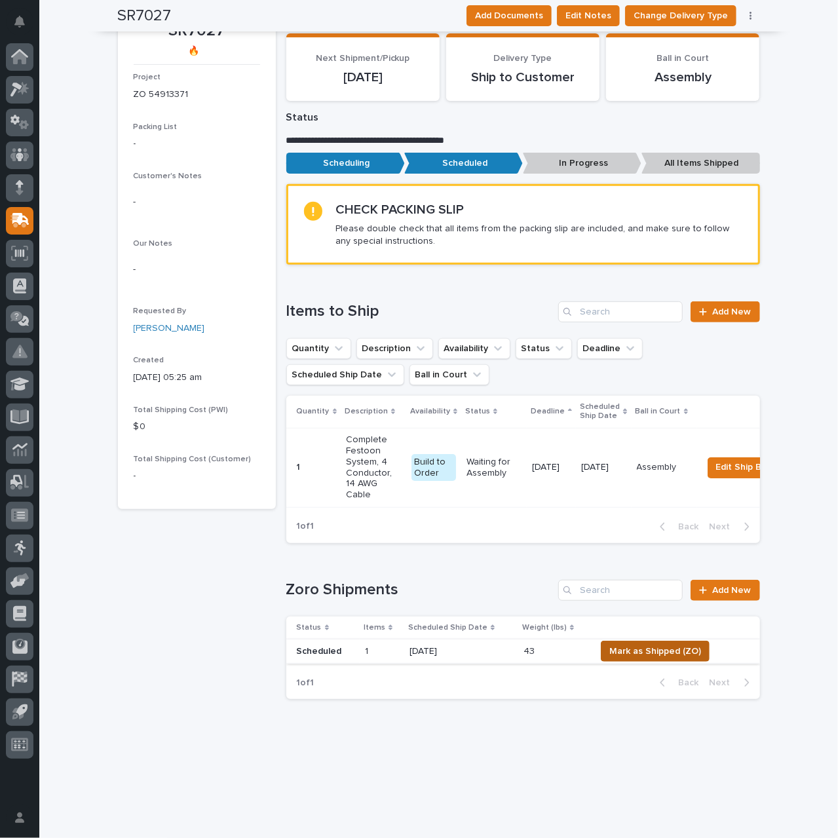
click at [620, 649] on span "Mark as Shipped (ZO)" at bounding box center [655, 652] width 92 height 16
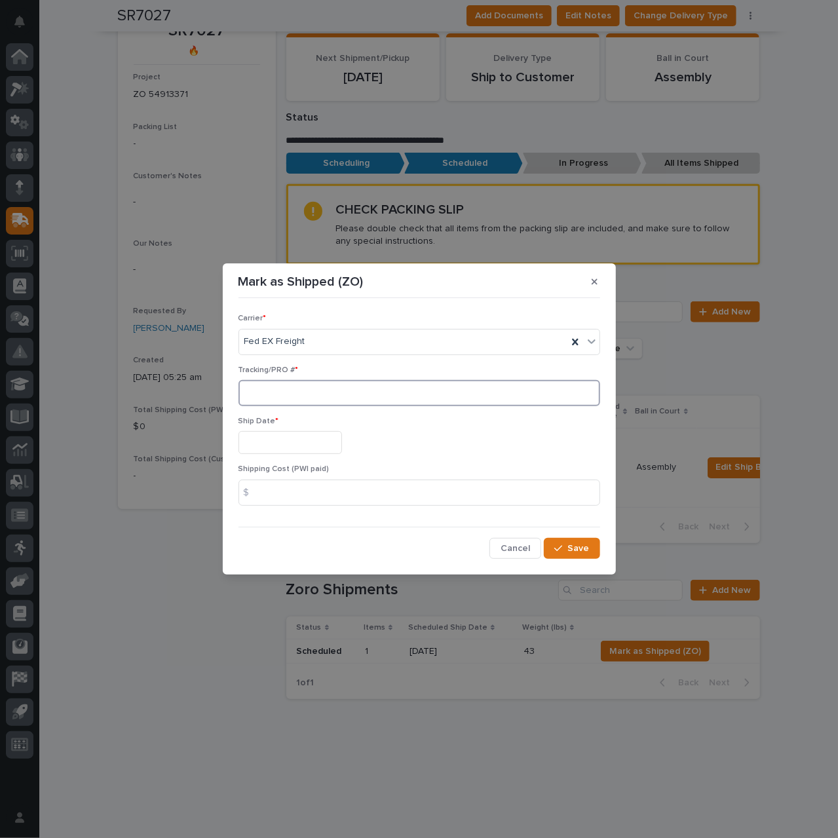
click at [377, 391] on input at bounding box center [420, 393] width 362 height 26
paste input "5201007453"
type input "5201007453"
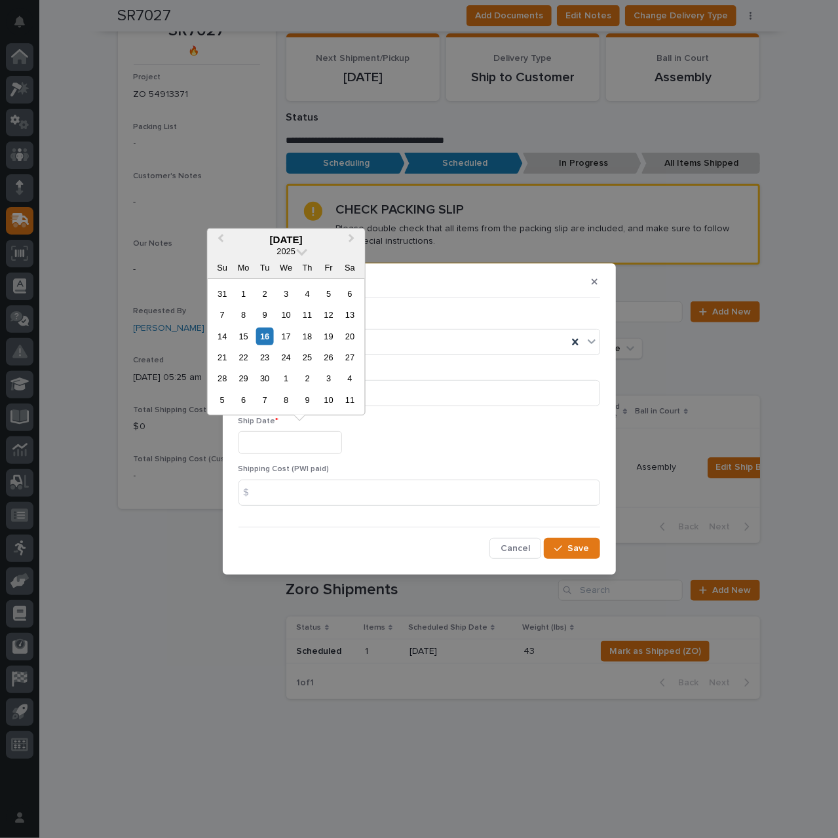
click at [333, 444] on input "text" at bounding box center [291, 442] width 104 height 23
click at [270, 334] on div "16" at bounding box center [265, 337] width 18 height 18
type input "**********"
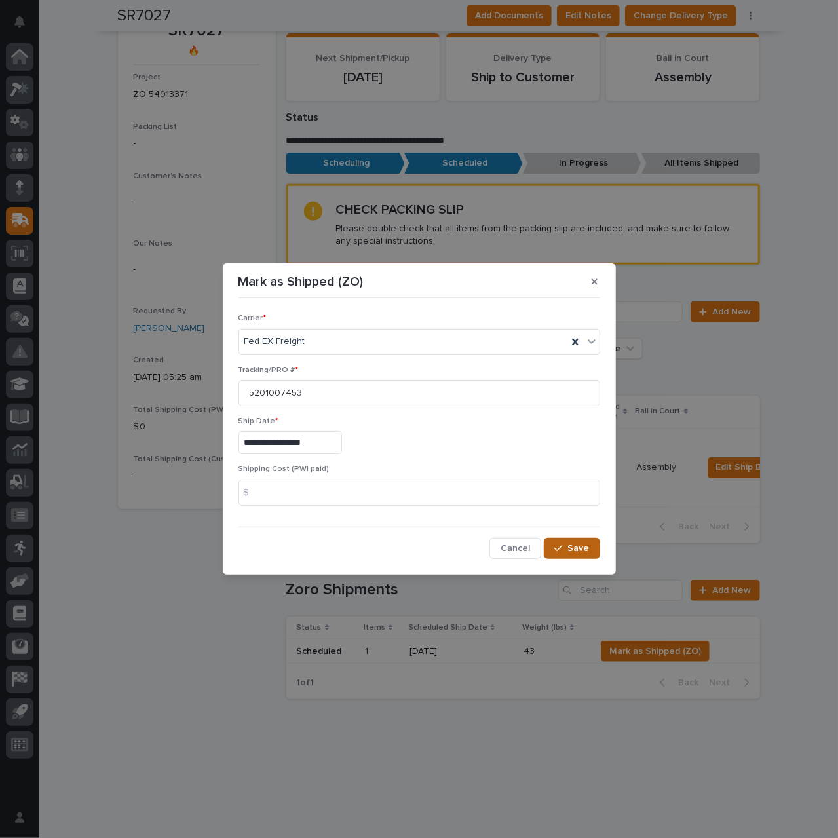
click at [572, 545] on span "Save" at bounding box center [579, 549] width 22 height 12
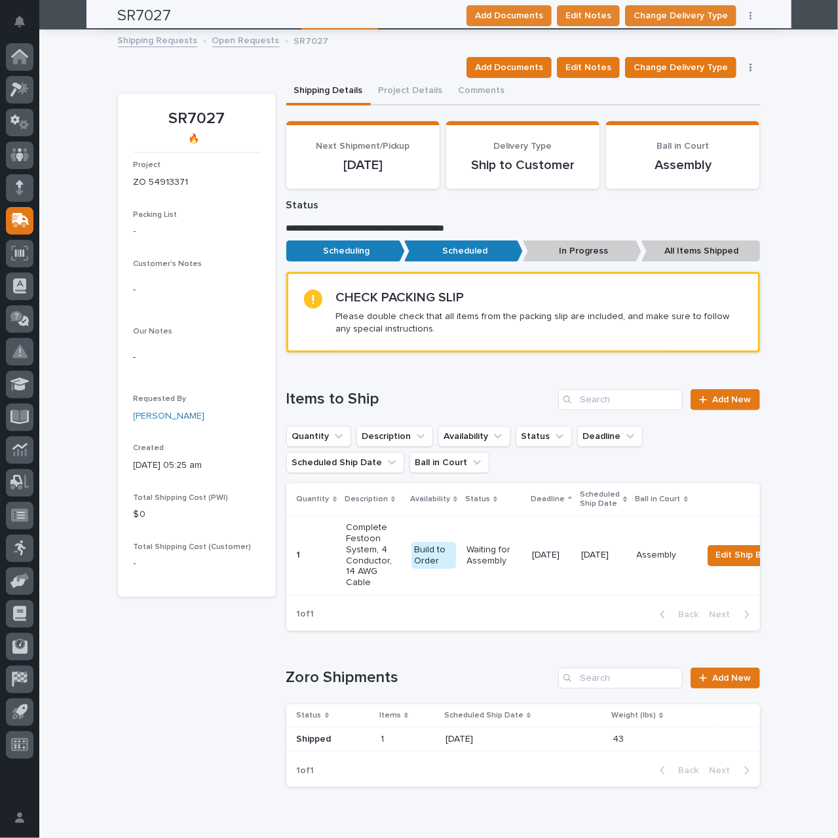
scroll to position [0, 0]
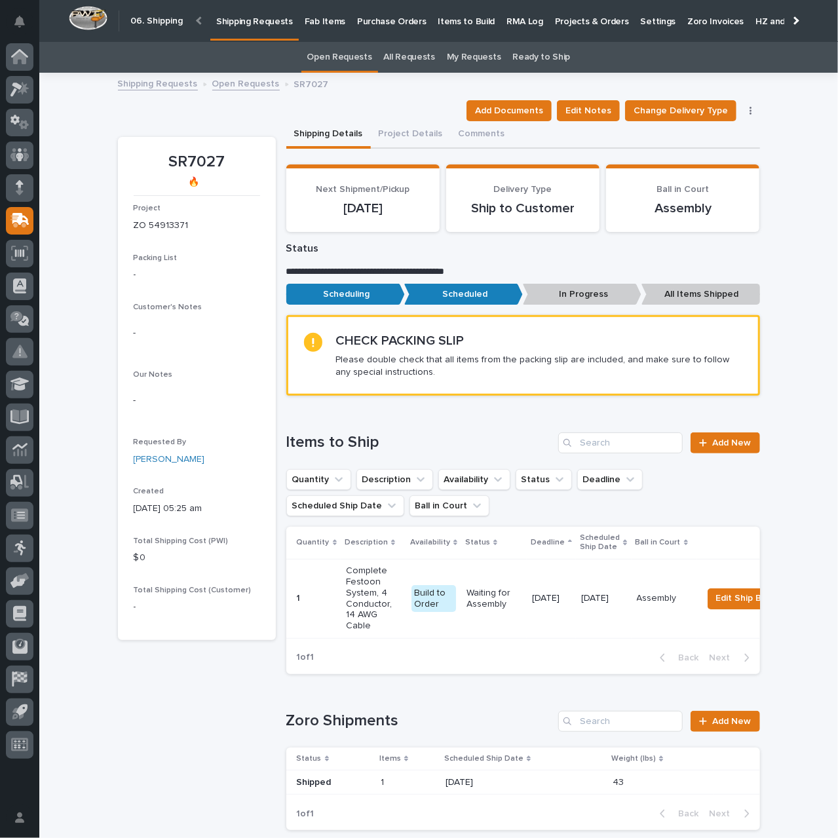
click at [275, 22] on p "Shipping Requests" at bounding box center [254, 14] width 77 height 28
